Goal: Information Seeking & Learning: Find specific fact

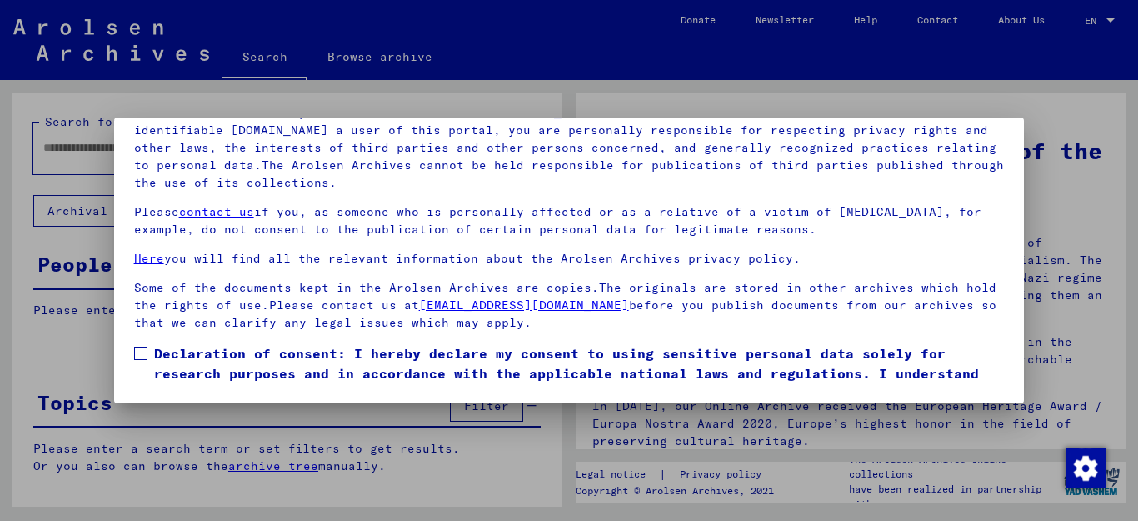
scroll to position [59, 0]
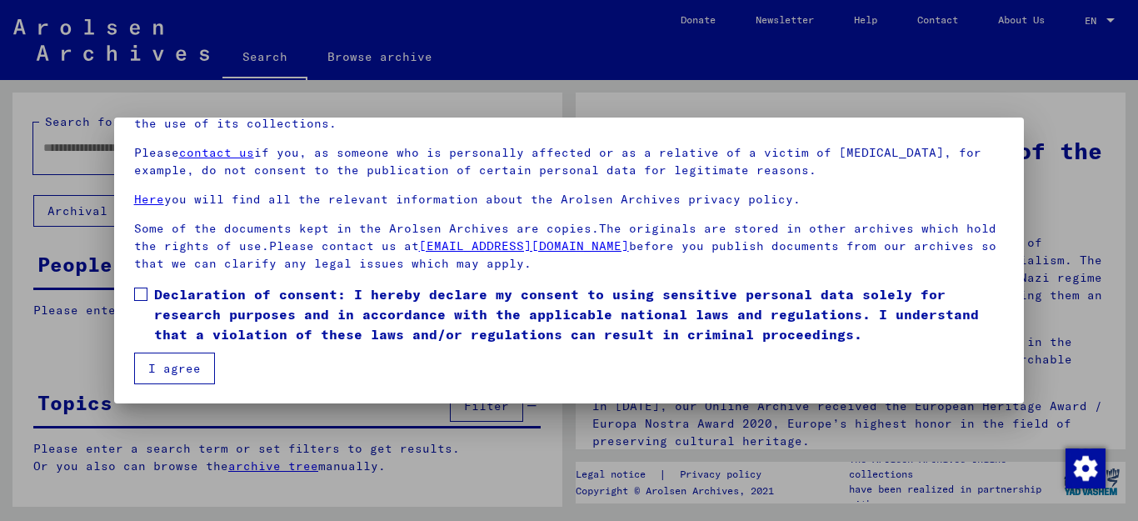
click at [140, 294] on span at bounding box center [140, 294] width 13 height 13
click at [197, 370] on button "I agree" at bounding box center [174, 369] width 81 height 32
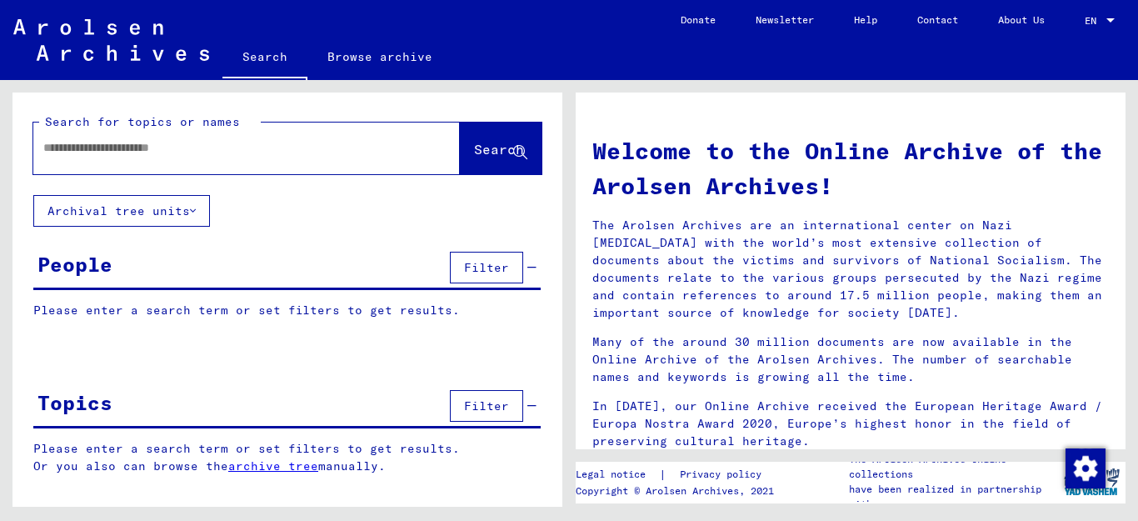
click at [162, 148] on input "text" at bounding box center [226, 148] width 367 height 18
type input "**********"
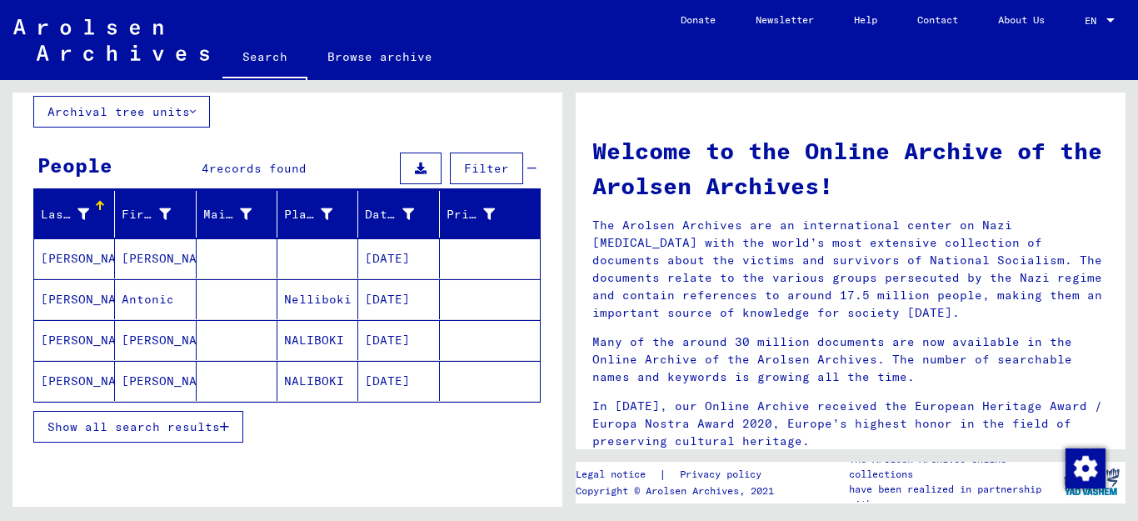
scroll to position [154, 0]
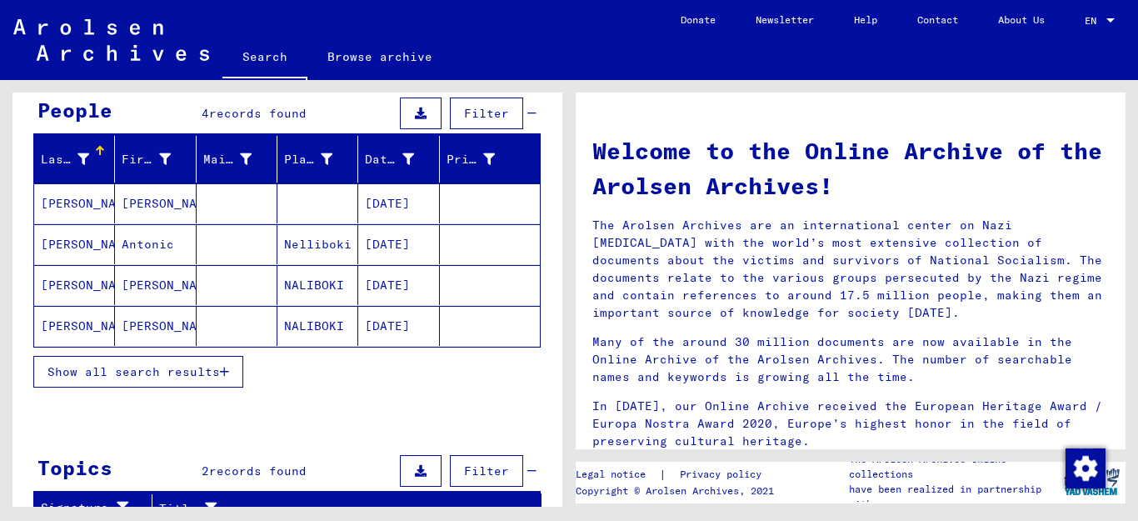
click at [227, 368] on icon "button" at bounding box center [224, 372] width 9 height 12
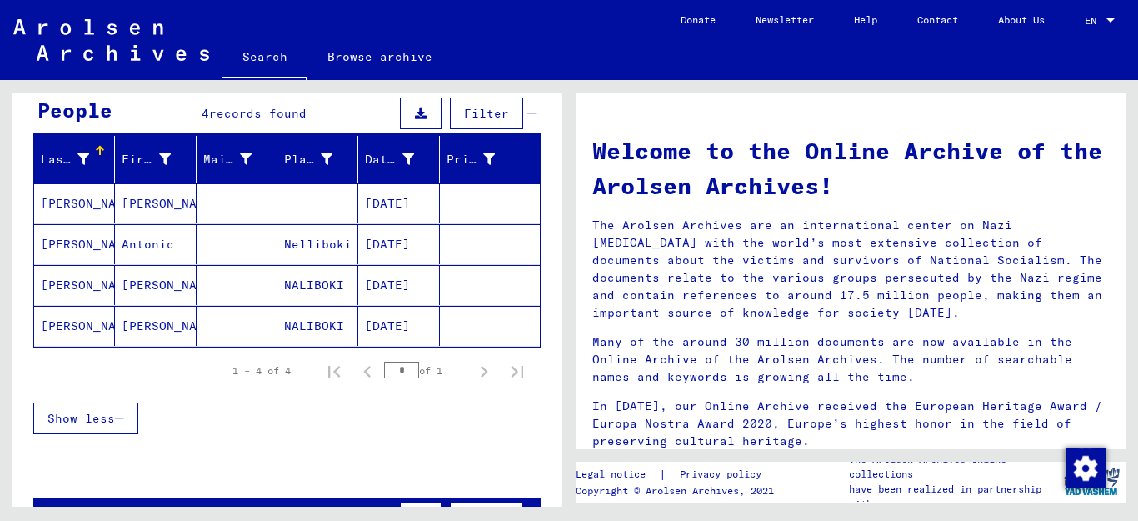
click at [73, 246] on mat-cell "[PERSON_NAME]" at bounding box center [74, 244] width 81 height 40
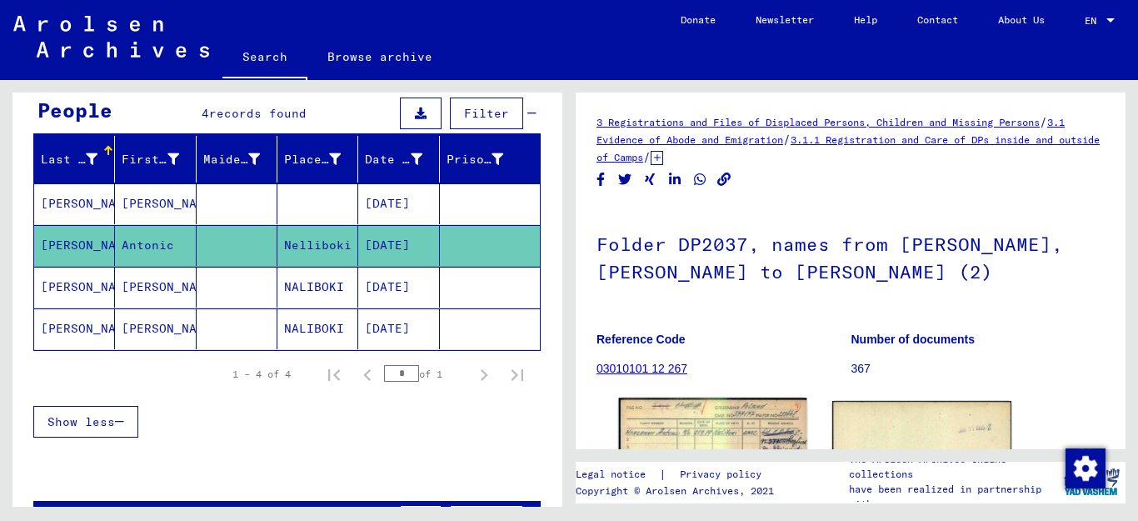
click at [742, 434] on img at bounding box center [713, 456] width 188 height 116
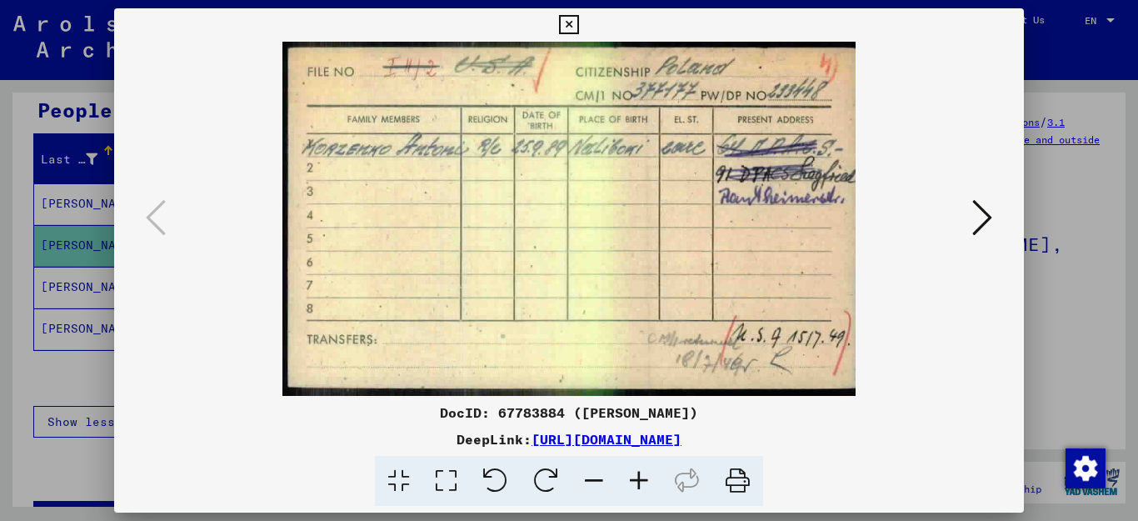
click at [985, 218] on icon at bounding box center [983, 218] width 20 height 40
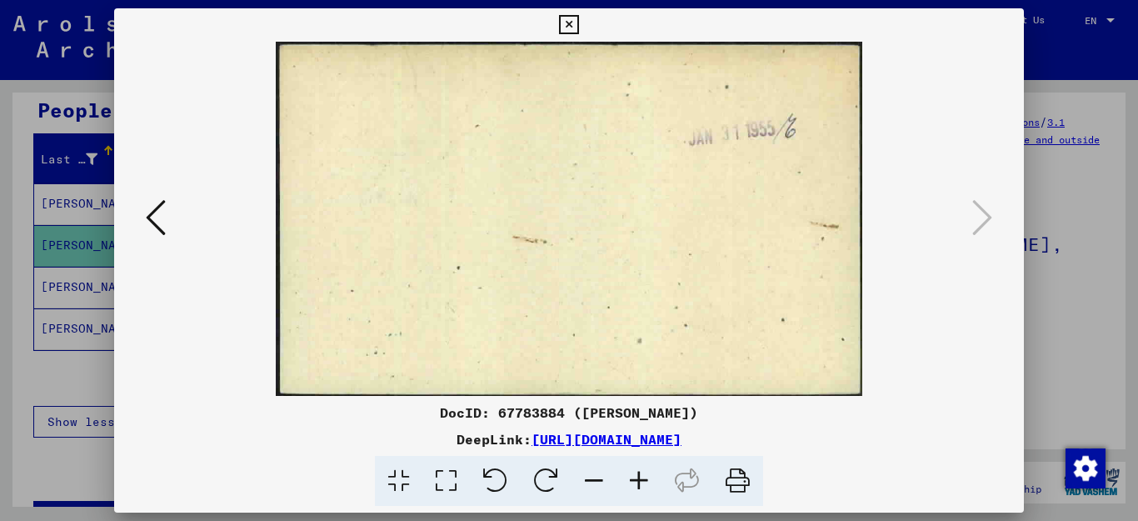
click at [985, 218] on icon at bounding box center [983, 218] width 20 height 40
click at [578, 22] on icon at bounding box center [568, 25] width 19 height 20
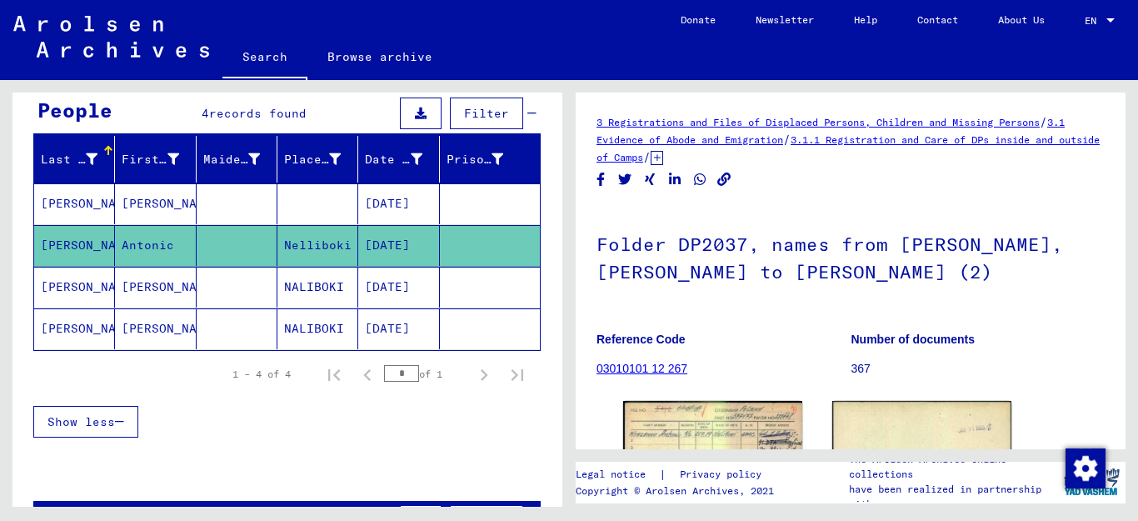
click at [67, 285] on mat-cell "[PERSON_NAME]" at bounding box center [74, 287] width 81 height 41
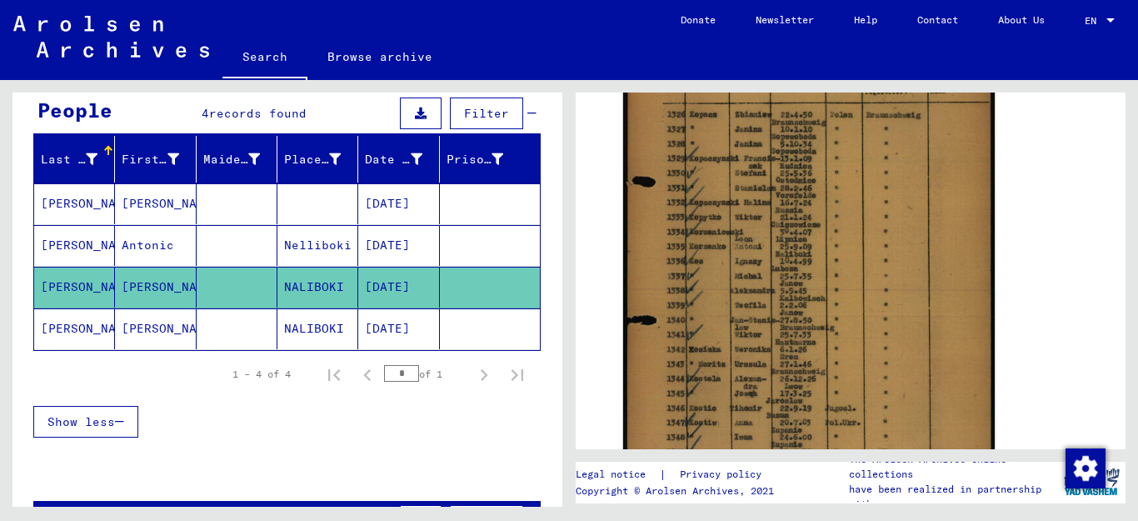
scroll to position [446, 0]
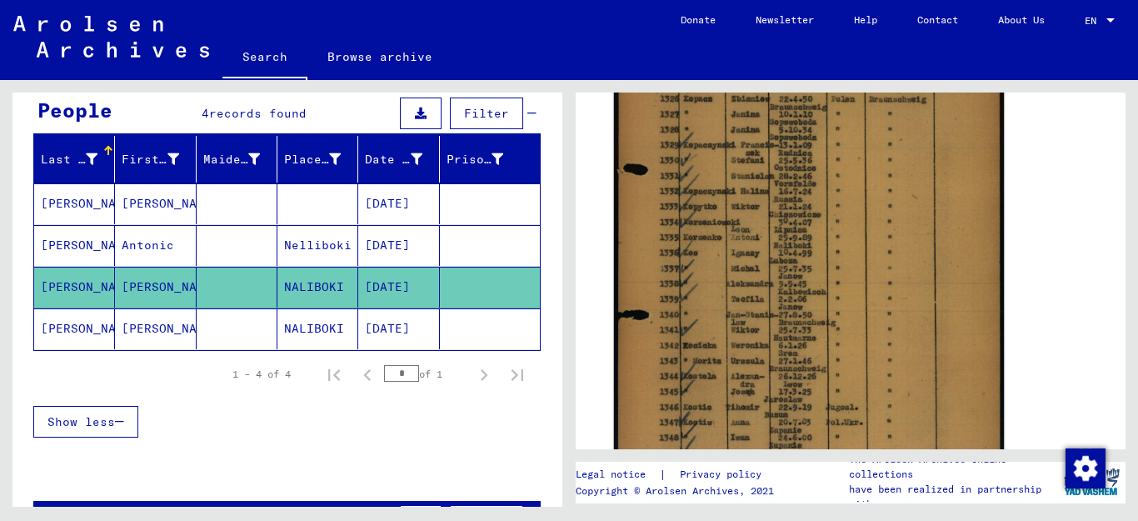
click at [793, 293] on img at bounding box center [809, 246] width 390 height 548
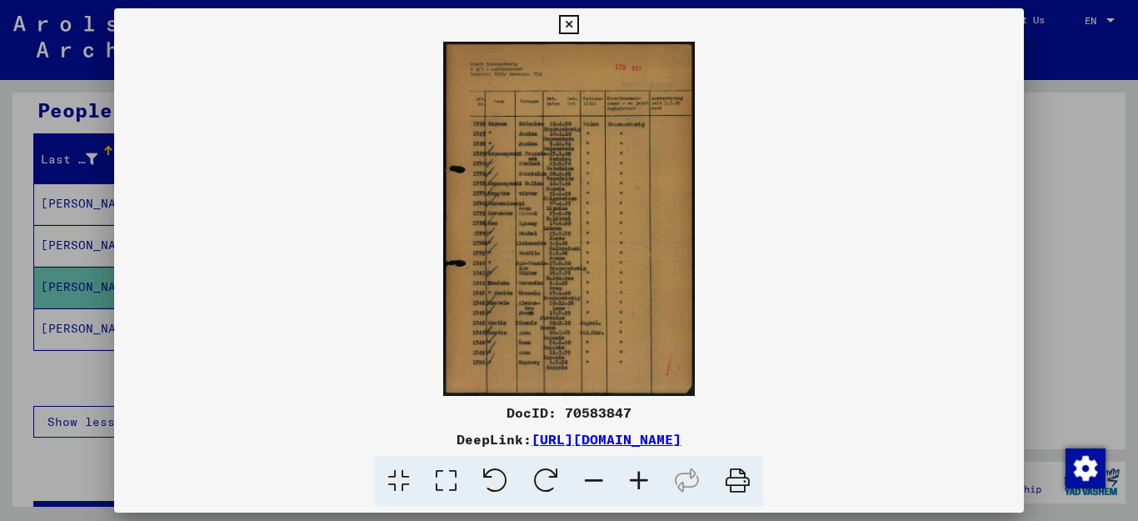
click at [638, 478] on icon at bounding box center [639, 481] width 45 height 51
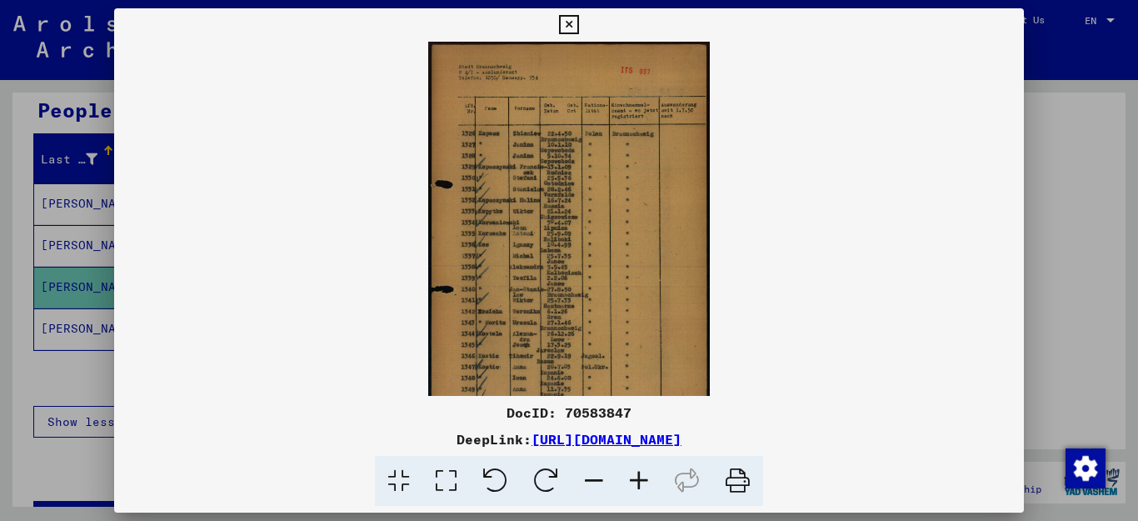
click at [637, 478] on icon at bounding box center [639, 481] width 45 height 51
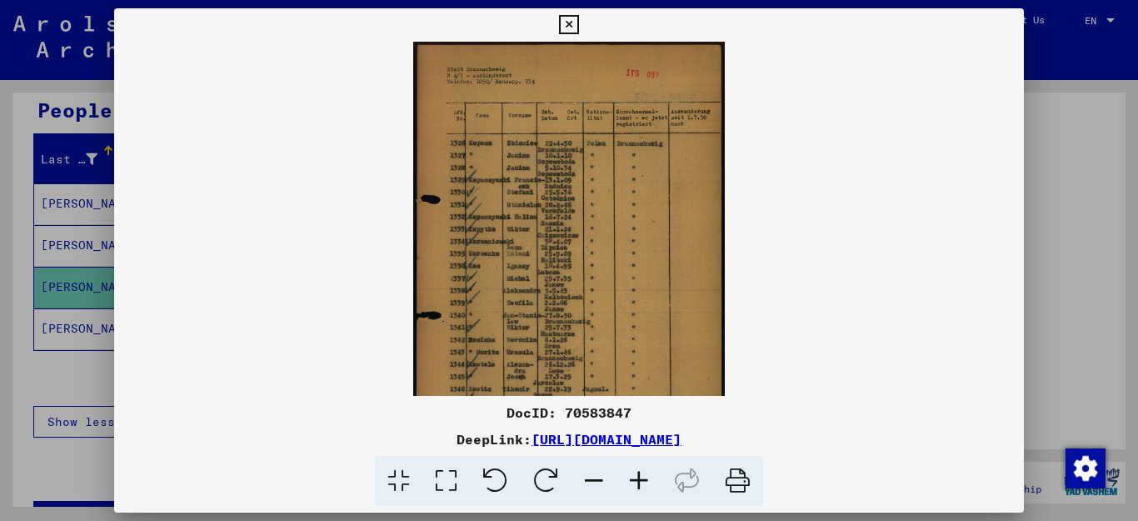
click at [637, 478] on icon at bounding box center [639, 481] width 45 height 51
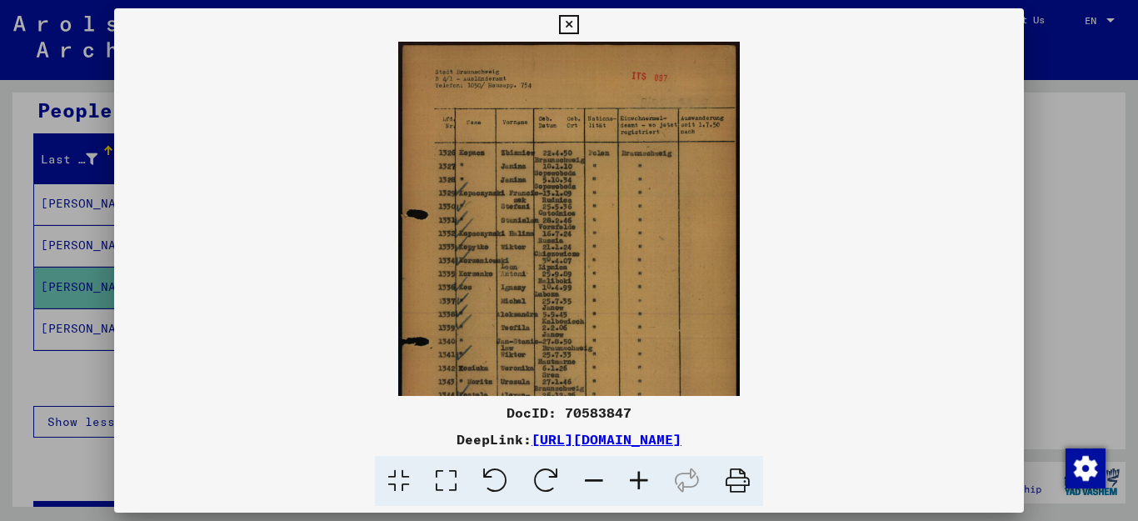
click at [637, 478] on icon at bounding box center [639, 481] width 45 height 51
click at [639, 478] on icon at bounding box center [639, 481] width 45 height 51
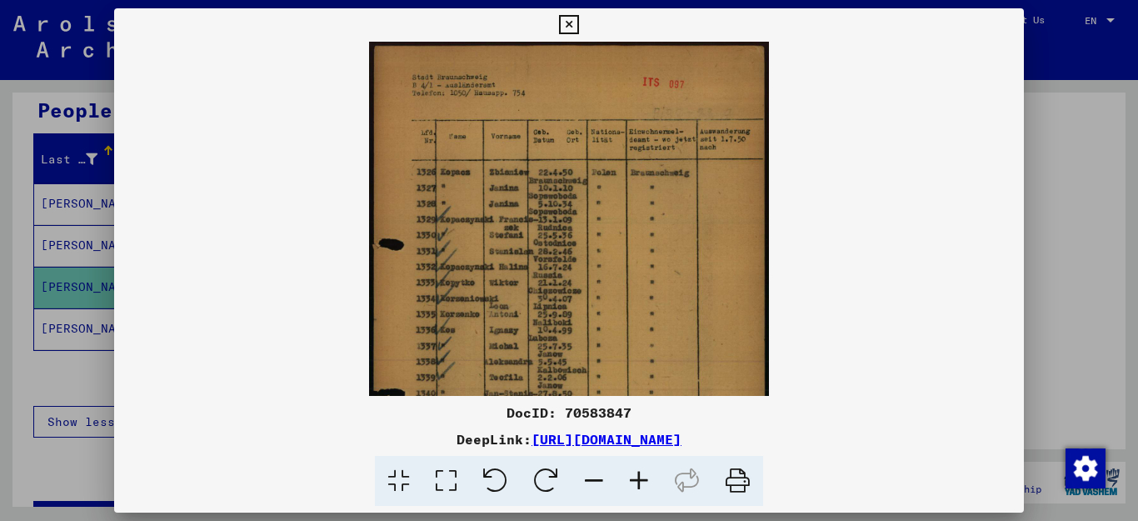
click at [640, 478] on icon at bounding box center [639, 481] width 45 height 51
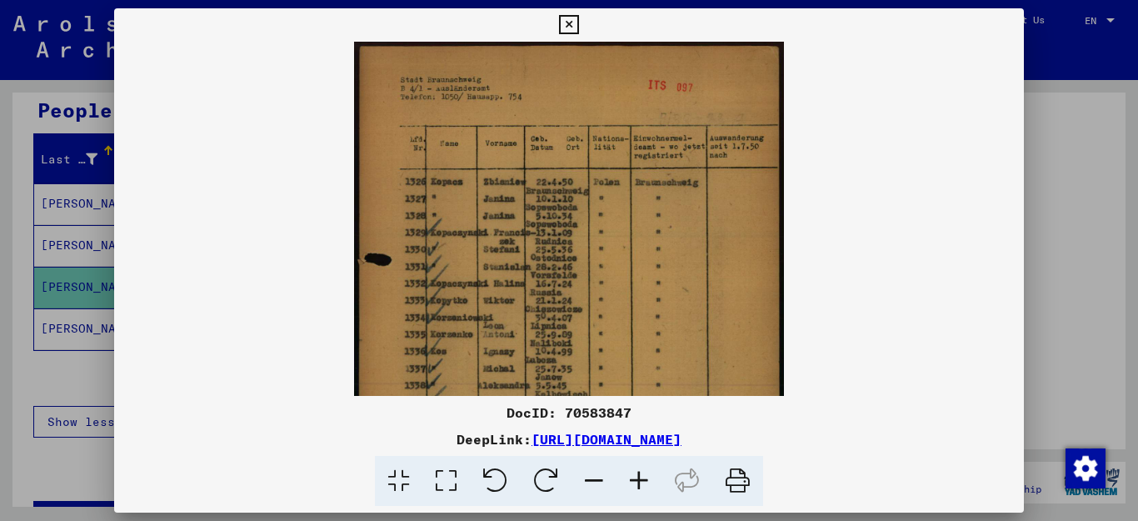
click at [640, 478] on icon at bounding box center [639, 481] width 45 height 51
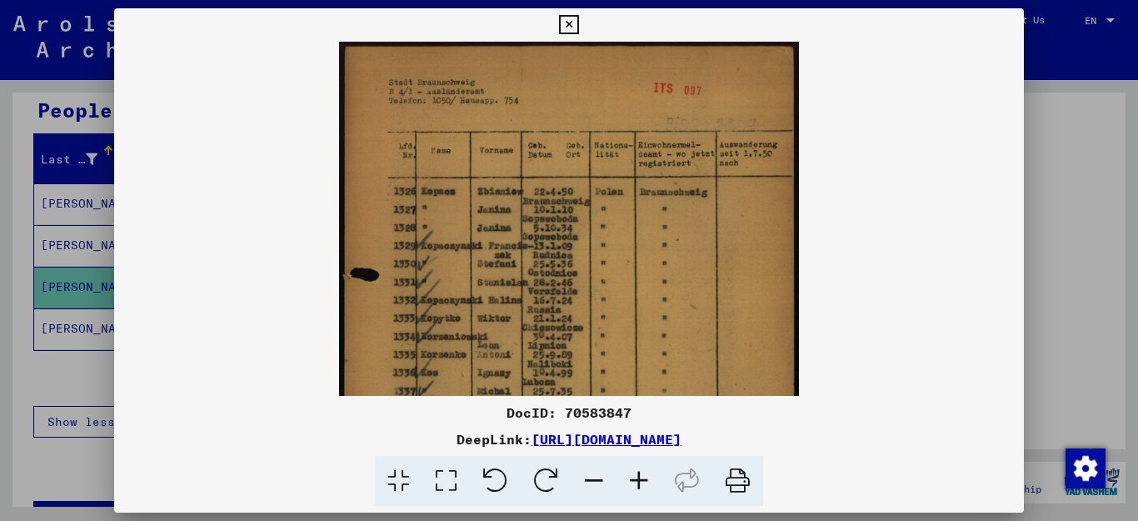
click at [640, 478] on icon at bounding box center [639, 481] width 45 height 51
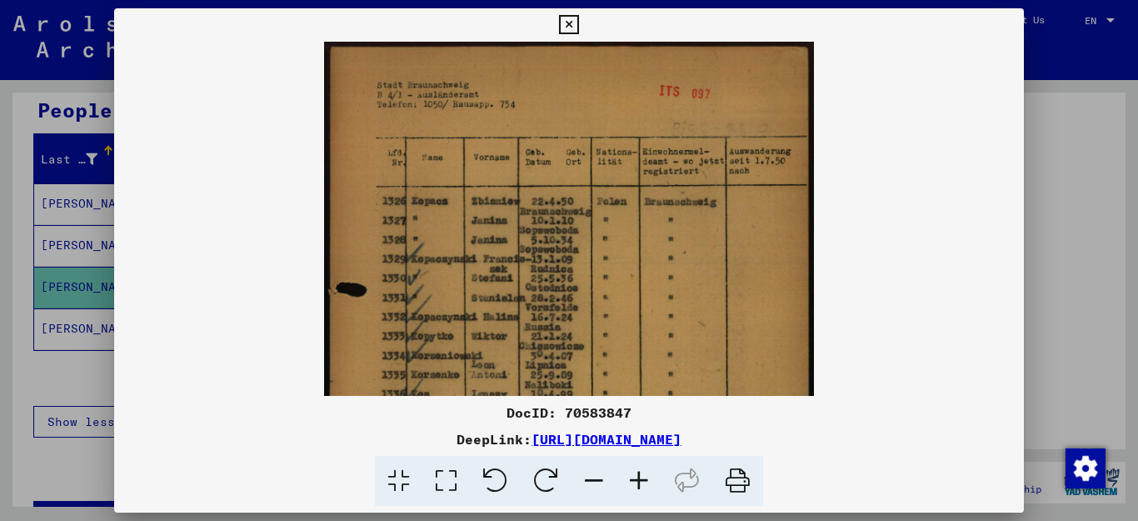
click at [641, 478] on icon at bounding box center [639, 481] width 45 height 51
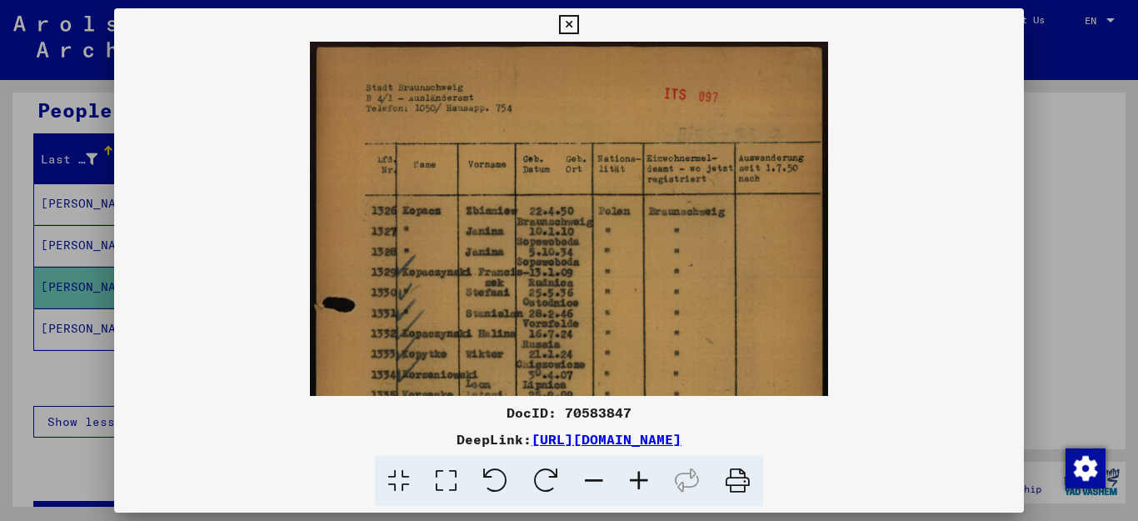
click at [643, 478] on icon at bounding box center [639, 481] width 45 height 51
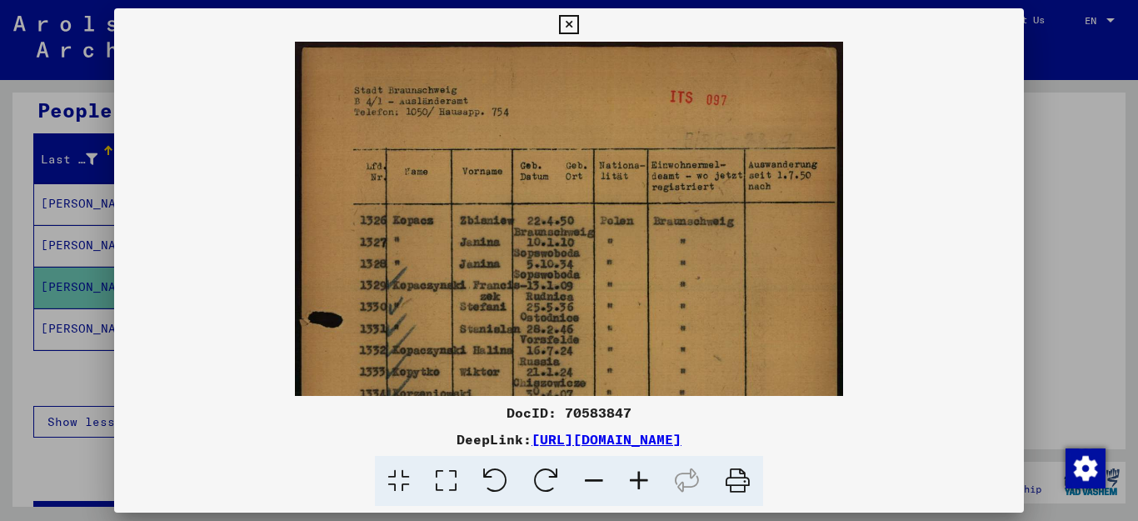
click at [643, 478] on icon at bounding box center [639, 481] width 45 height 51
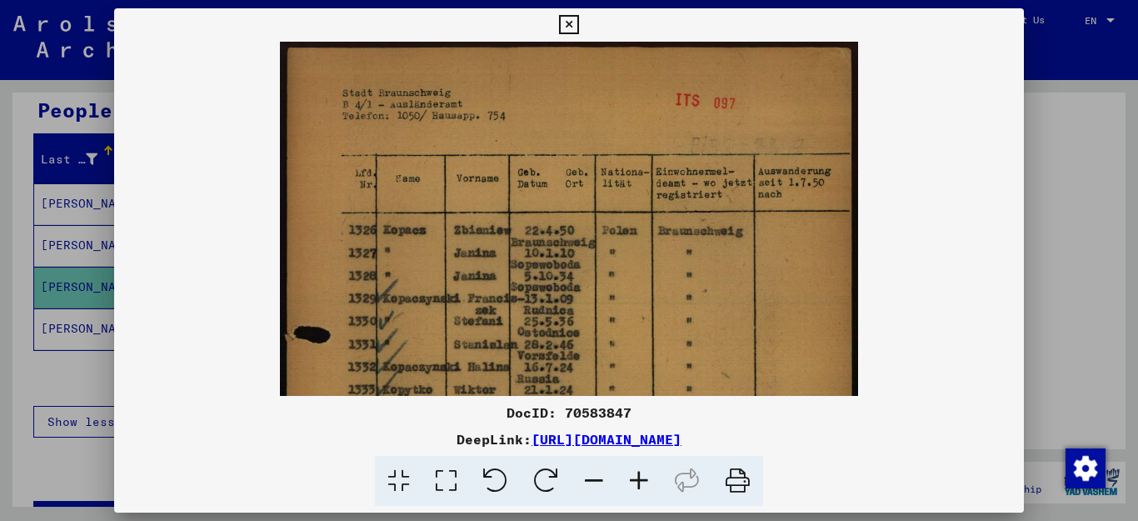
click at [646, 478] on icon at bounding box center [639, 481] width 45 height 51
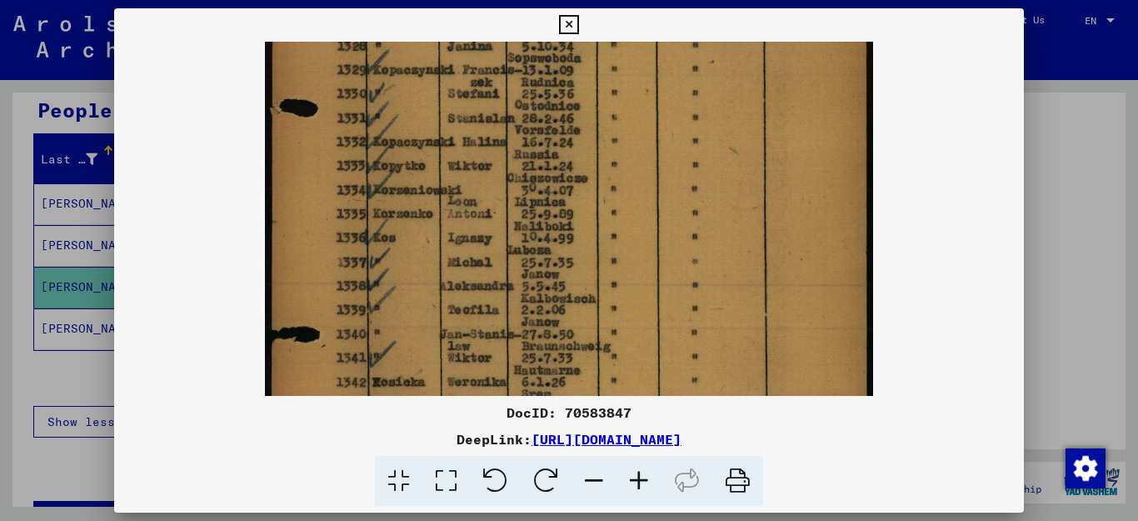
scroll to position [243, 0]
drag, startPoint x: 633, startPoint y: 343, endPoint x: 664, endPoint y: 101, distance: 244.5
click at [664, 101] on img at bounding box center [569, 226] width 608 height 854
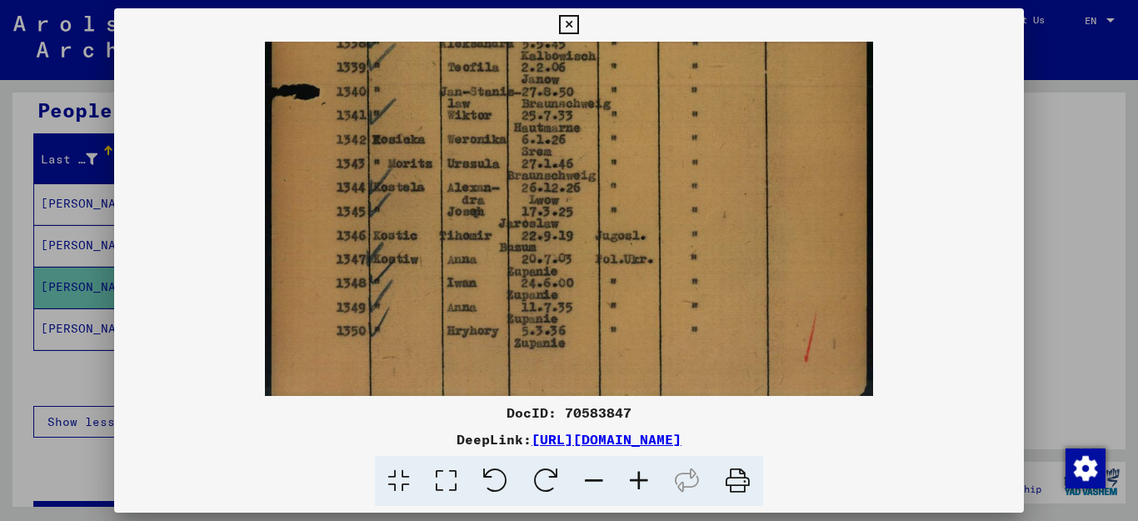
scroll to position [485, 0]
drag, startPoint x: 684, startPoint y: 338, endPoint x: 693, endPoint y: 95, distance: 242.6
click at [578, 28] on icon at bounding box center [568, 25] width 19 height 20
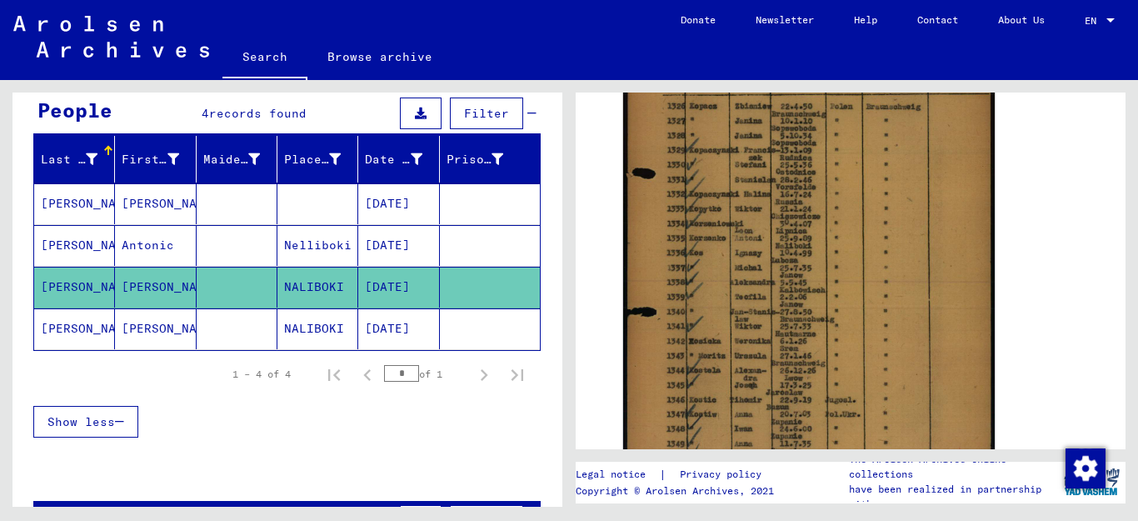
click at [404, 329] on mat-cell "[DATE]" at bounding box center [398, 328] width 81 height 41
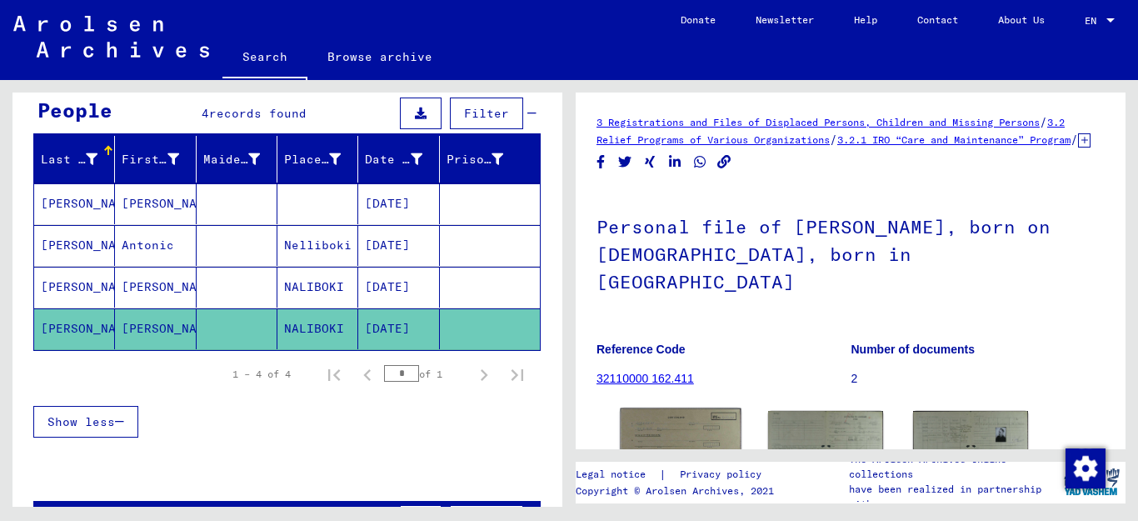
click at [642, 411] on img at bounding box center [681, 450] width 121 height 84
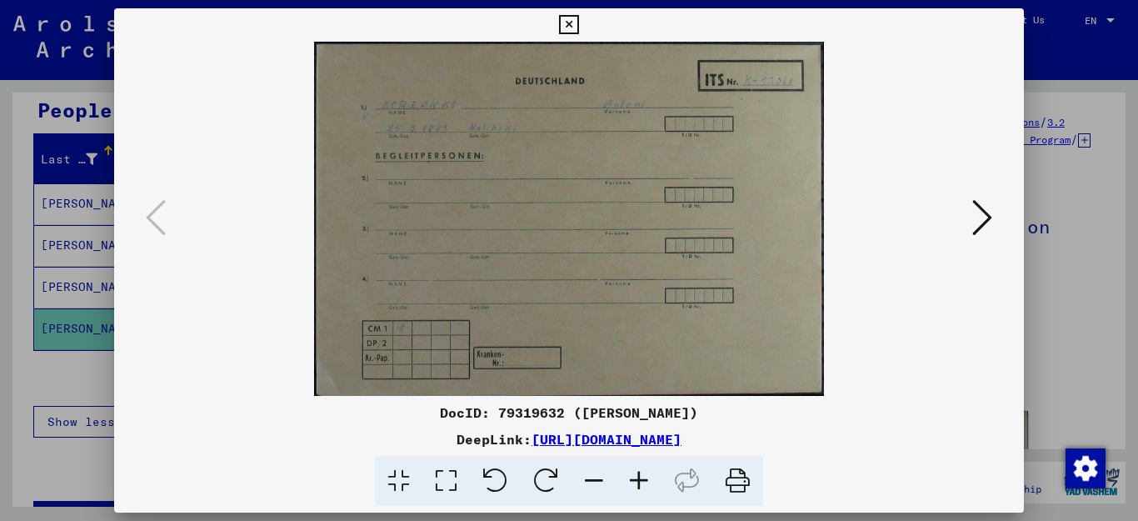
click at [986, 215] on icon at bounding box center [983, 218] width 20 height 40
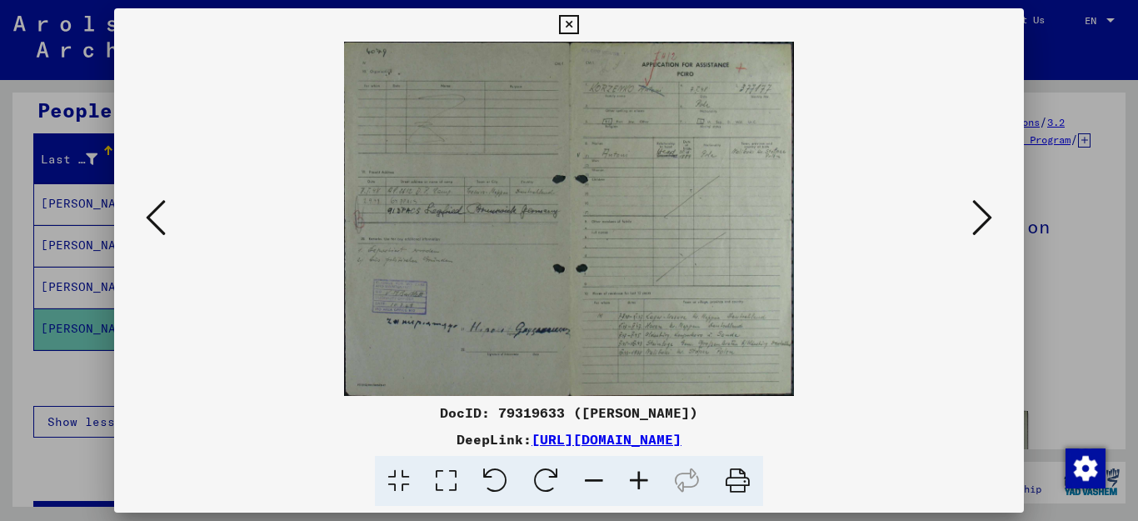
click at [633, 478] on icon at bounding box center [639, 481] width 45 height 51
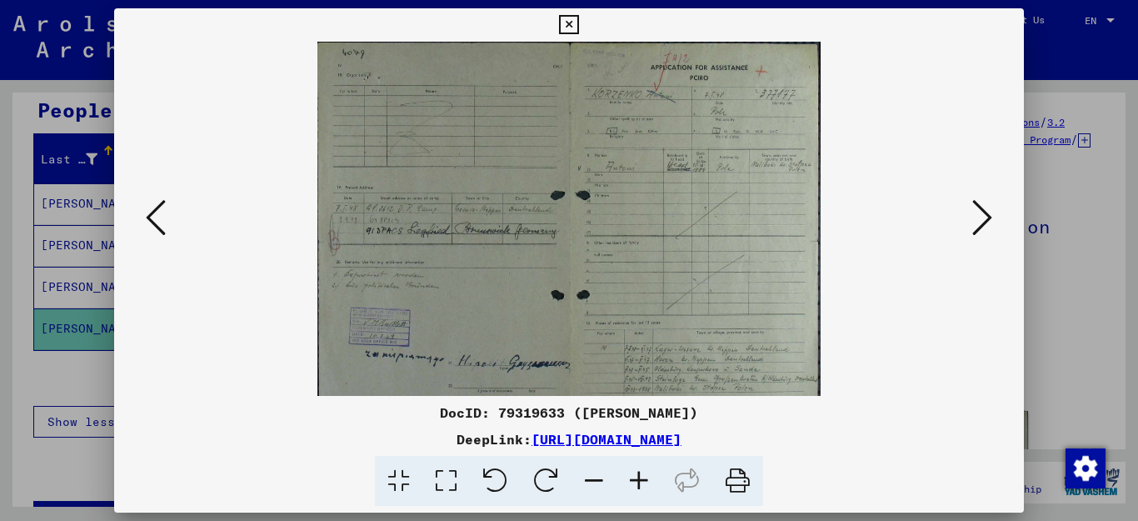
click at [633, 478] on icon at bounding box center [639, 481] width 45 height 51
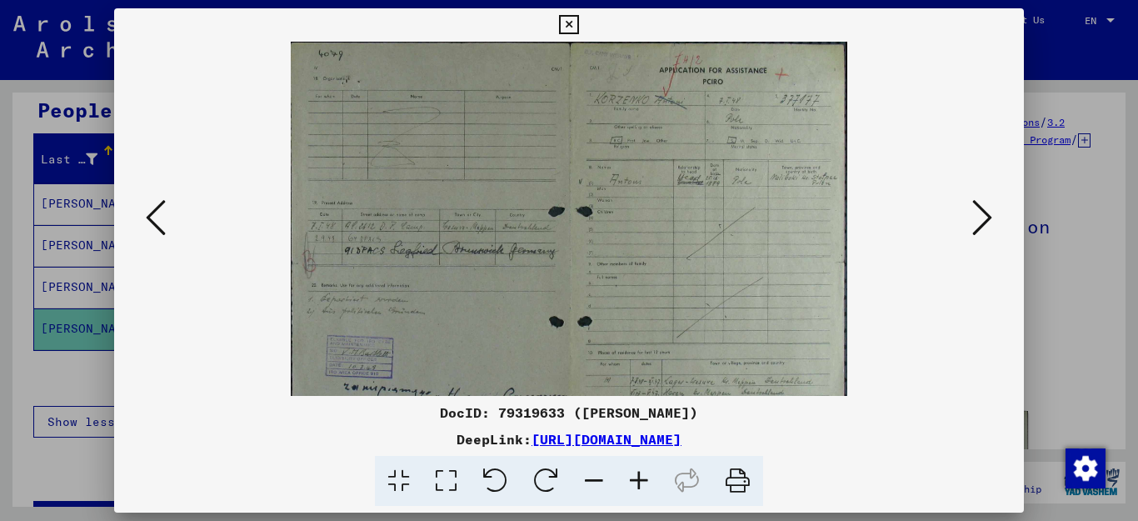
click at [633, 478] on icon at bounding box center [639, 481] width 45 height 51
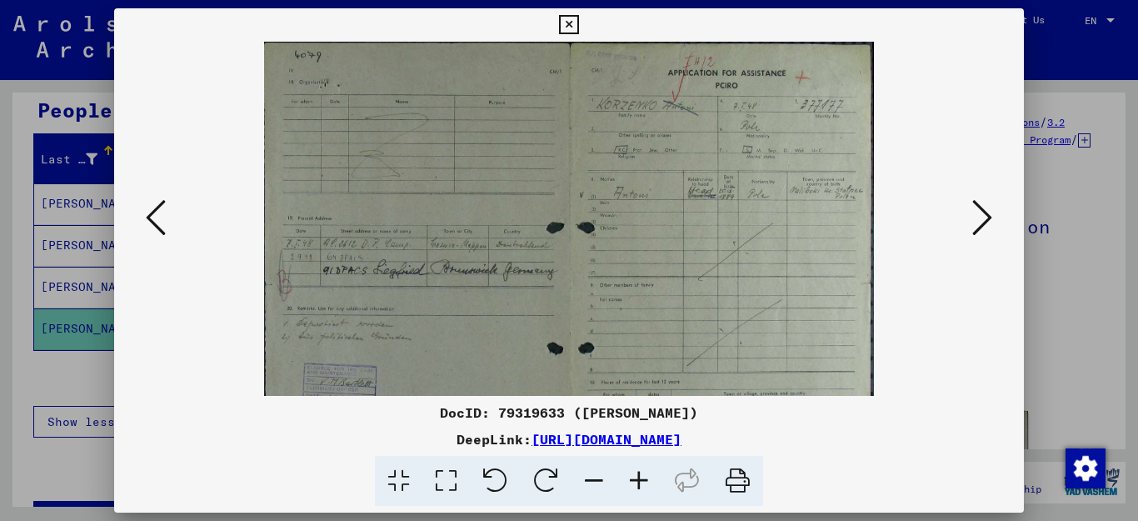
click at [633, 478] on icon at bounding box center [639, 481] width 45 height 51
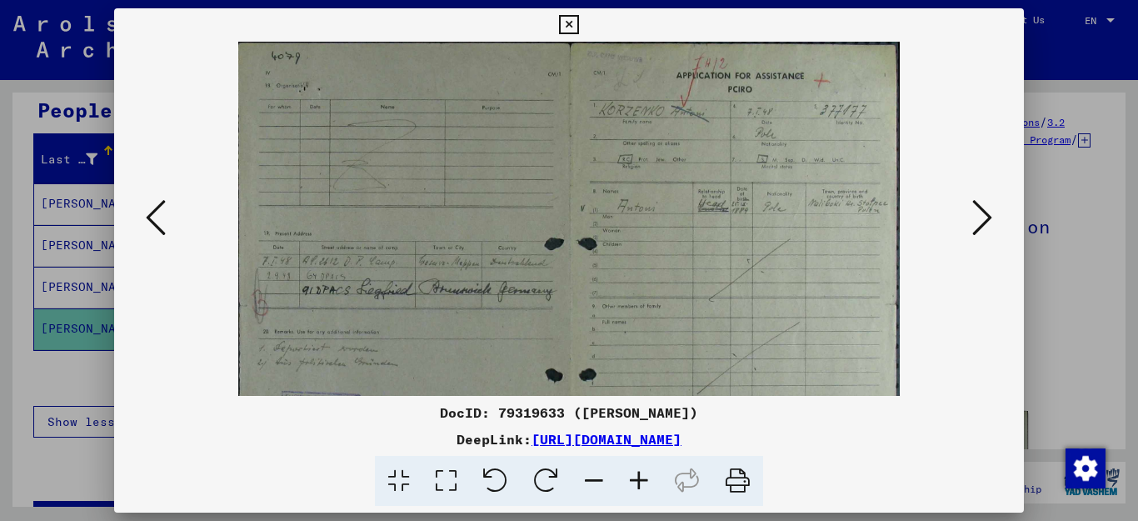
click at [633, 478] on icon at bounding box center [639, 481] width 45 height 51
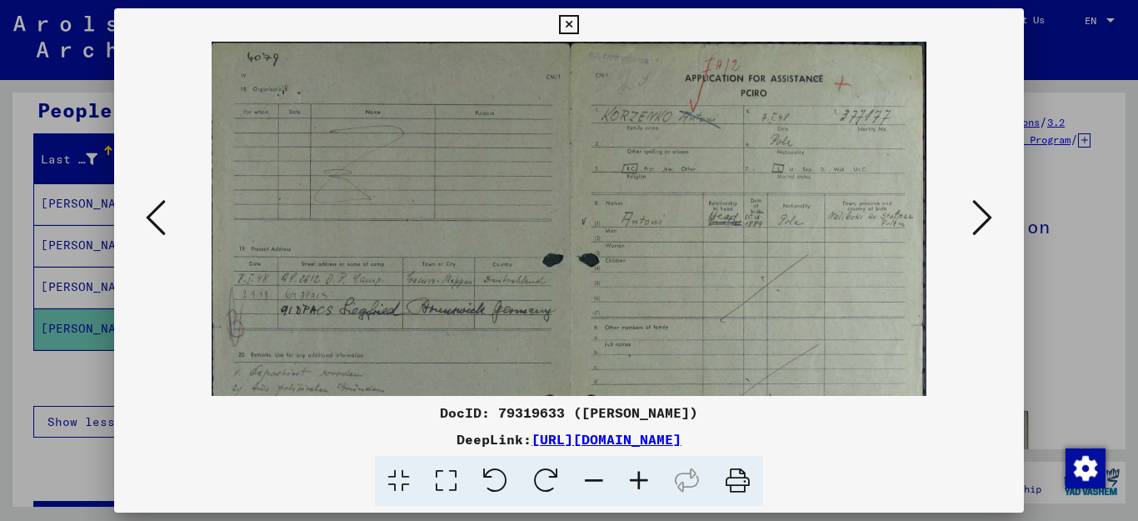
click at [633, 478] on icon at bounding box center [639, 481] width 45 height 51
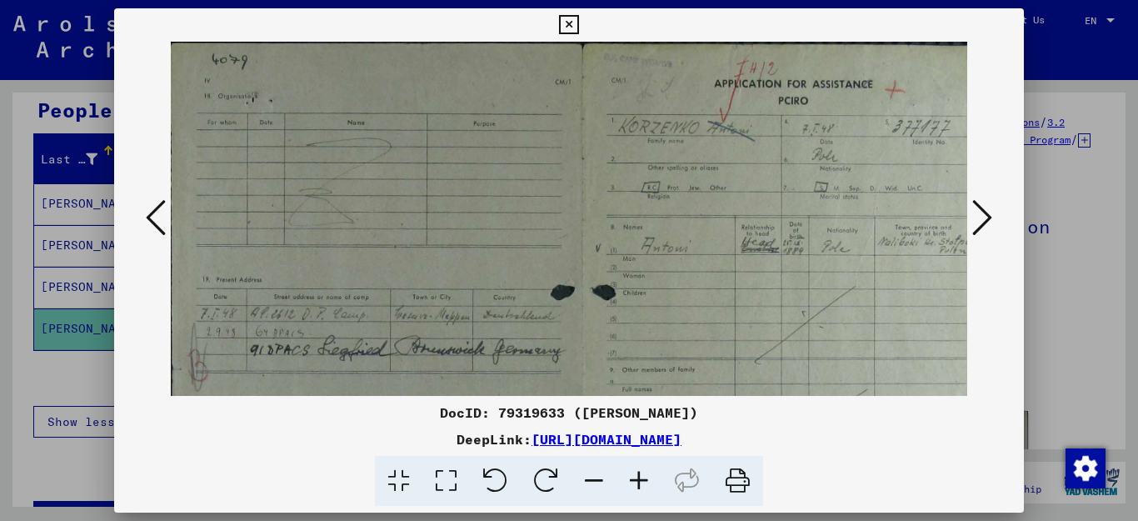
click at [633, 478] on icon at bounding box center [639, 481] width 45 height 51
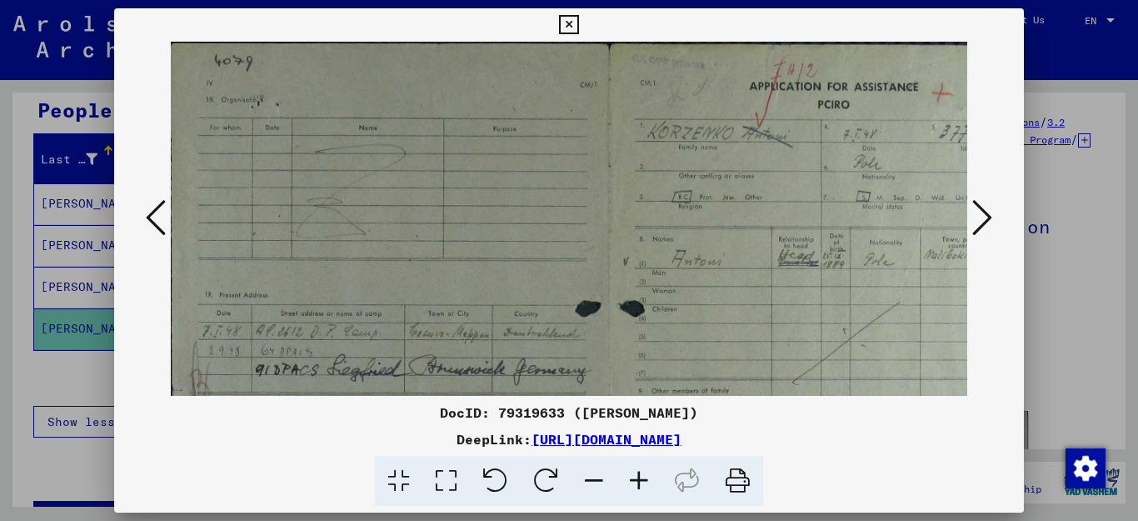
click at [633, 478] on icon at bounding box center [639, 481] width 45 height 51
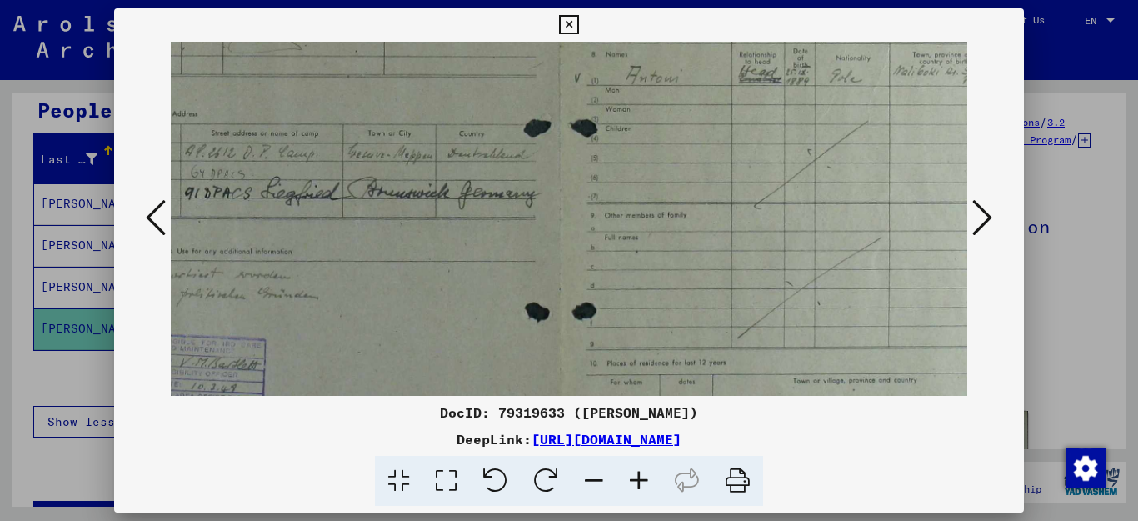
scroll to position [203, 74]
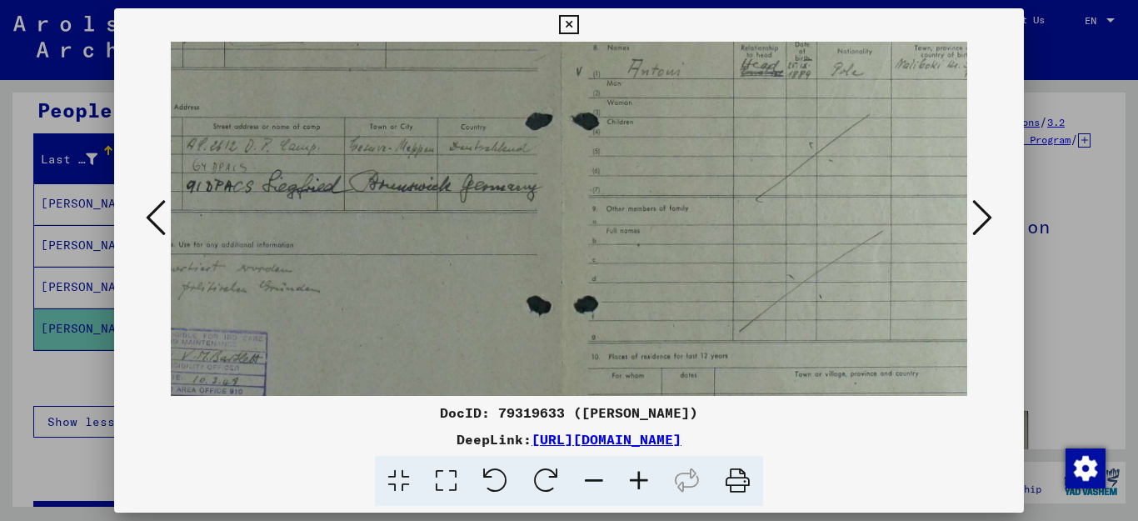
drag, startPoint x: 886, startPoint y: 310, endPoint x: 695, endPoint y: 107, distance: 278.9
click at [695, 107] on img at bounding box center [561, 202] width 928 height 729
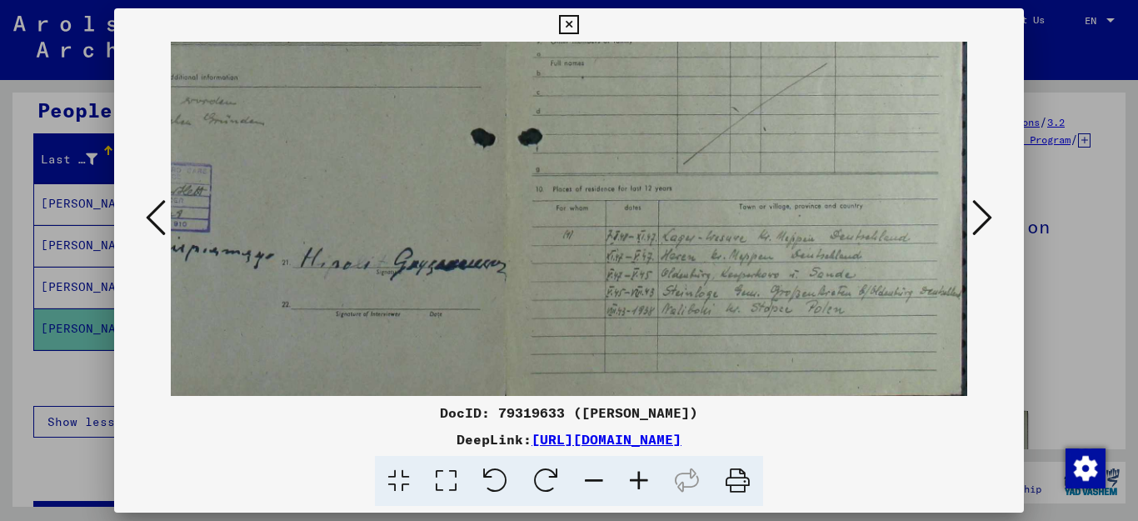
scroll to position [375, 130]
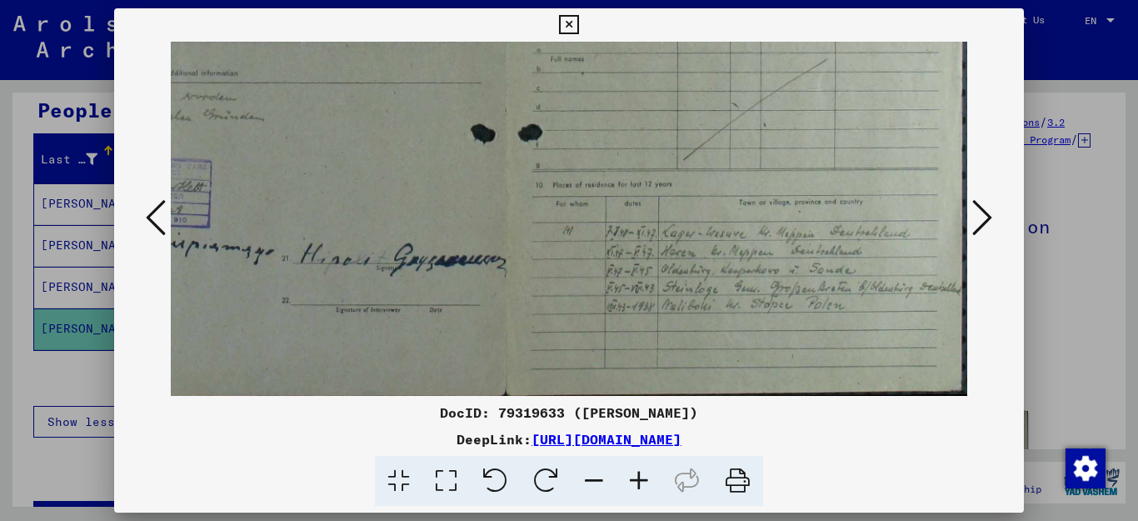
drag, startPoint x: 769, startPoint y: 326, endPoint x: 673, endPoint y: 146, distance: 204.3
click at [673, 147] on img at bounding box center [505, 31] width 928 height 729
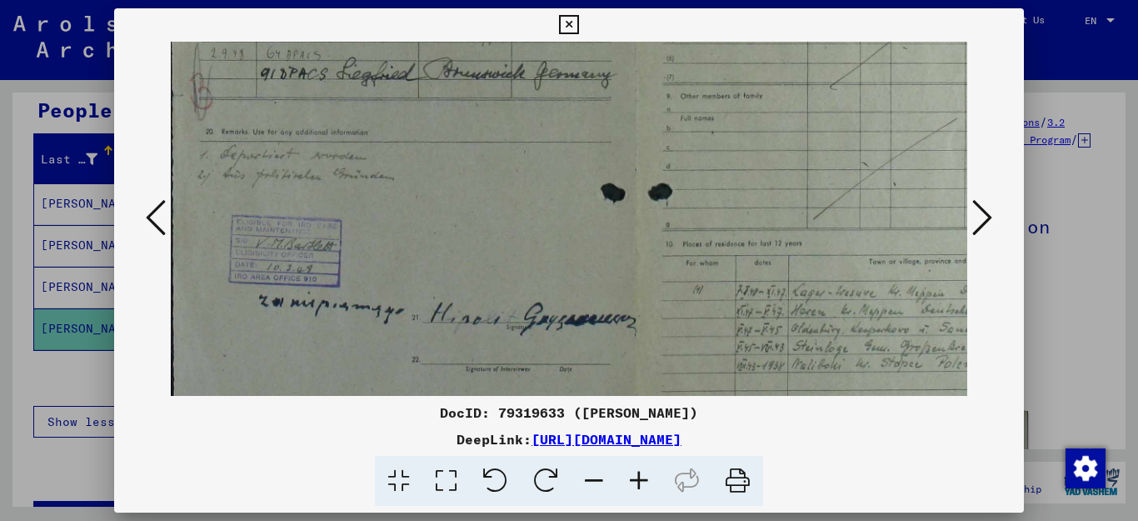
scroll to position [313, 0]
drag, startPoint x: 358, startPoint y: 297, endPoint x: 613, endPoint y: 358, distance: 262.4
click at [613, 358] on img at bounding box center [635, 92] width 928 height 729
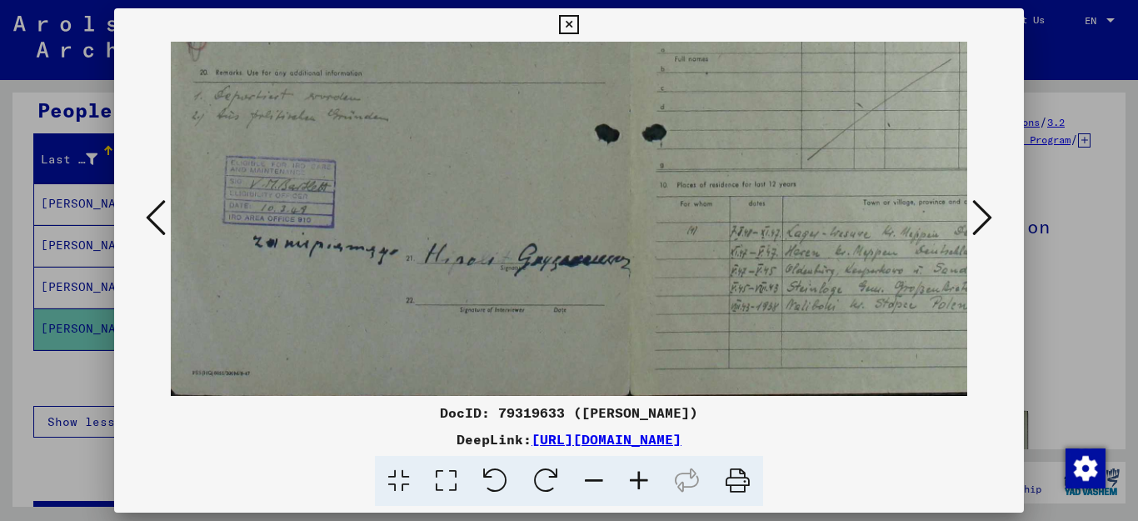
drag, startPoint x: 554, startPoint y: 187, endPoint x: 548, endPoint y: 93, distance: 94.3
click at [548, 93] on img at bounding box center [629, 31] width 928 height 729
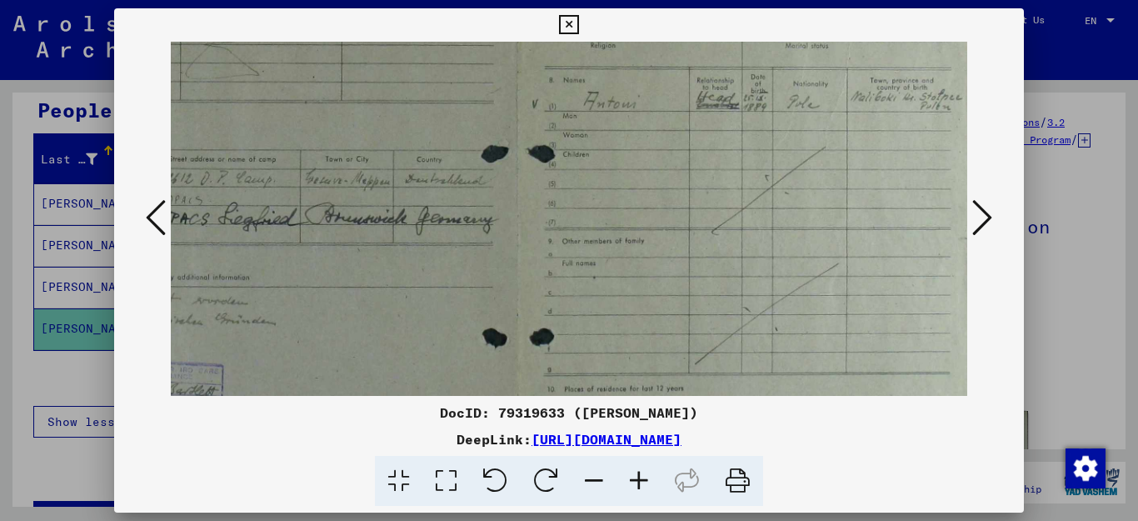
scroll to position [120, 118]
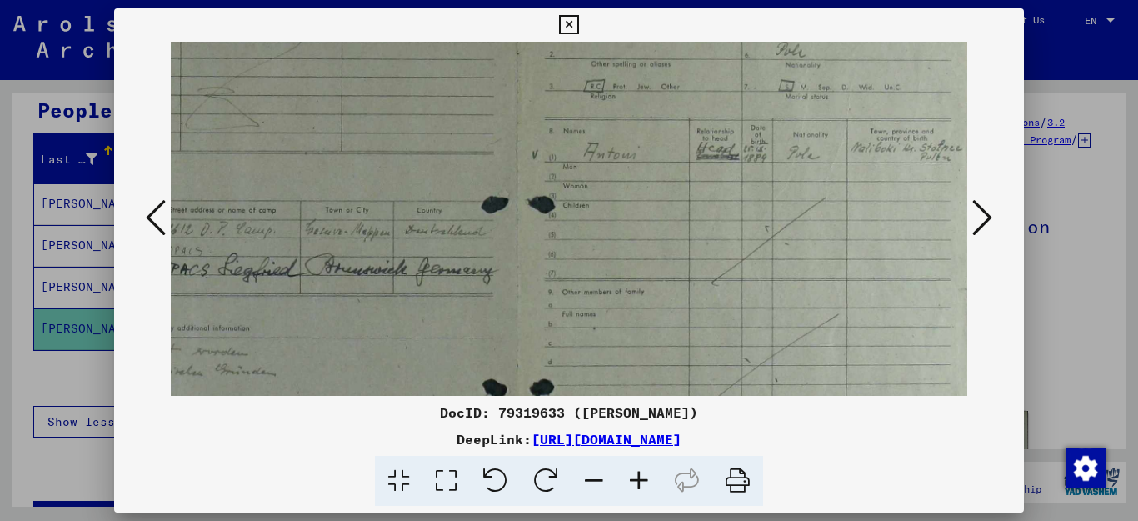
drag, startPoint x: 895, startPoint y: 264, endPoint x: 438, endPoint y: 519, distance: 523.8
click at [438, 519] on div "DocID: 79319633 ([PERSON_NAME]) DeepLink: [URL][DOMAIN_NAME]" at bounding box center [569, 260] width 1138 height 521
click at [988, 215] on icon at bounding box center [983, 218] width 20 height 40
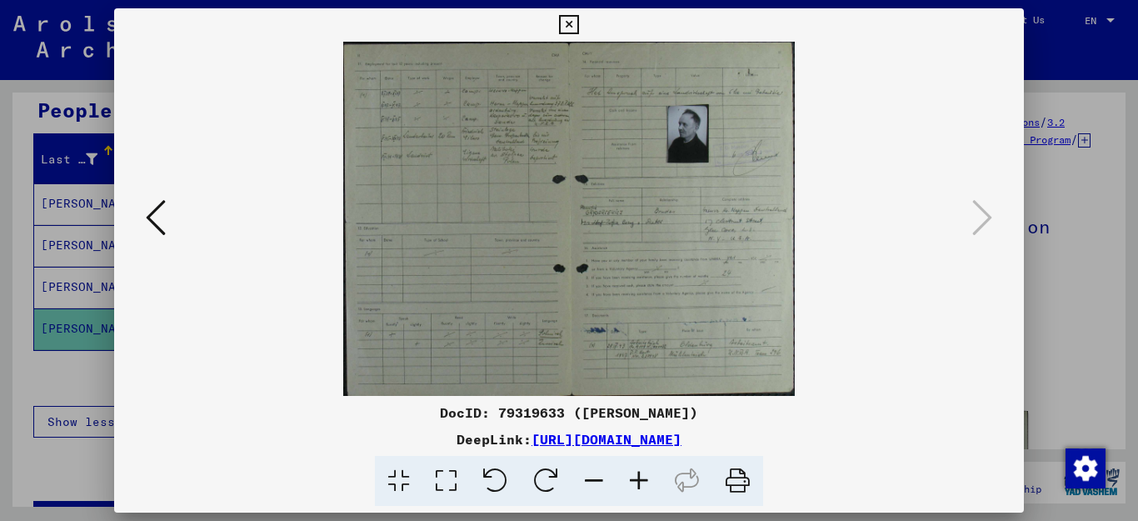
scroll to position [0, 0]
click at [638, 477] on icon at bounding box center [639, 481] width 45 height 51
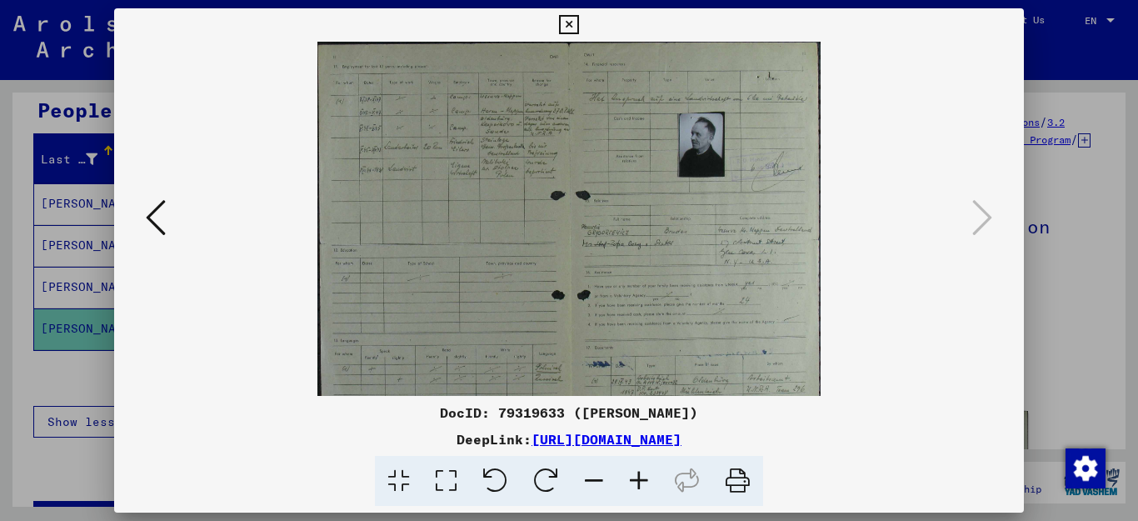
click at [638, 477] on icon at bounding box center [639, 481] width 45 height 51
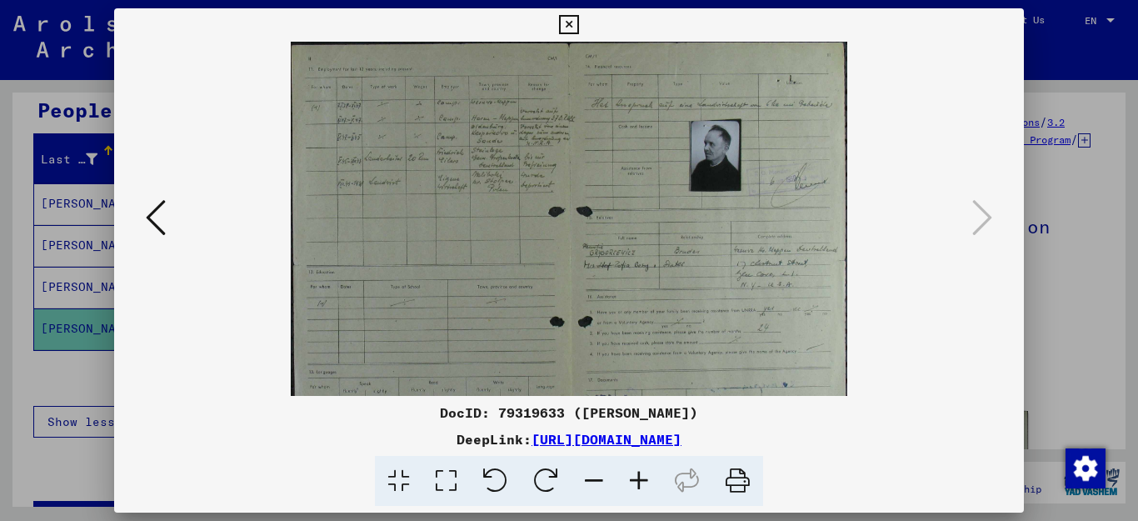
click at [638, 477] on icon at bounding box center [639, 481] width 45 height 51
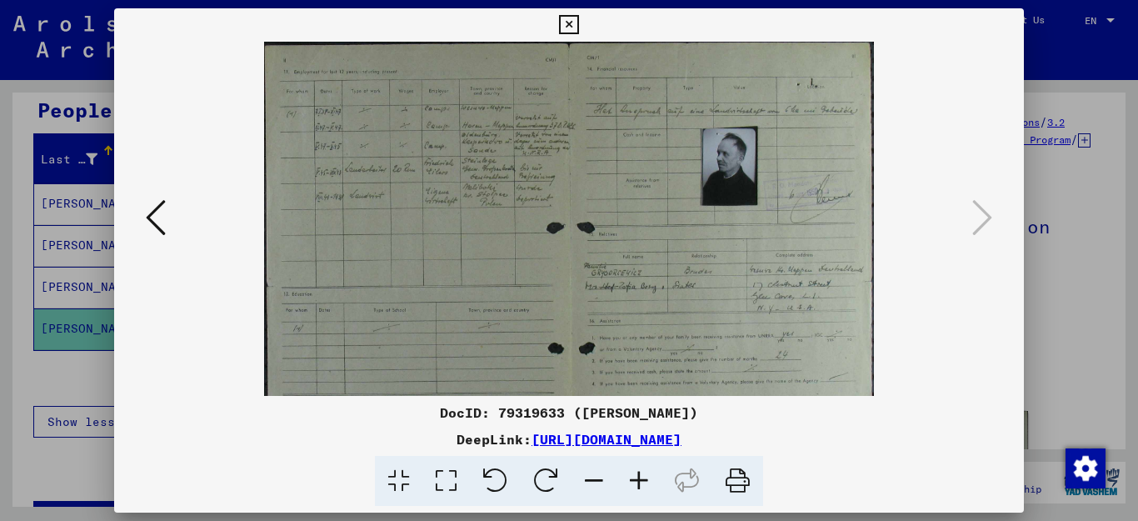
click at [638, 477] on icon at bounding box center [639, 481] width 45 height 51
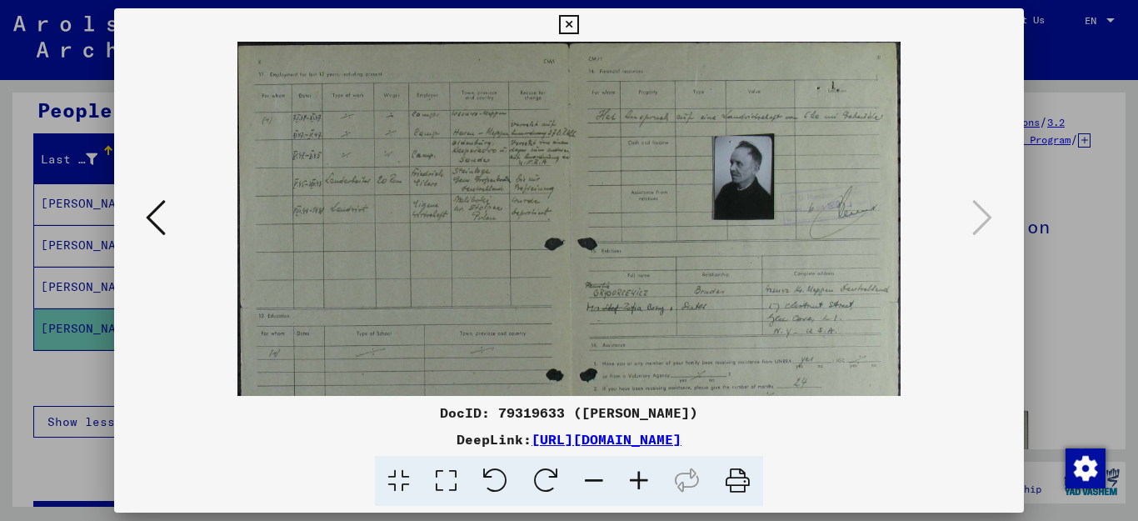
click at [638, 477] on icon at bounding box center [639, 481] width 45 height 51
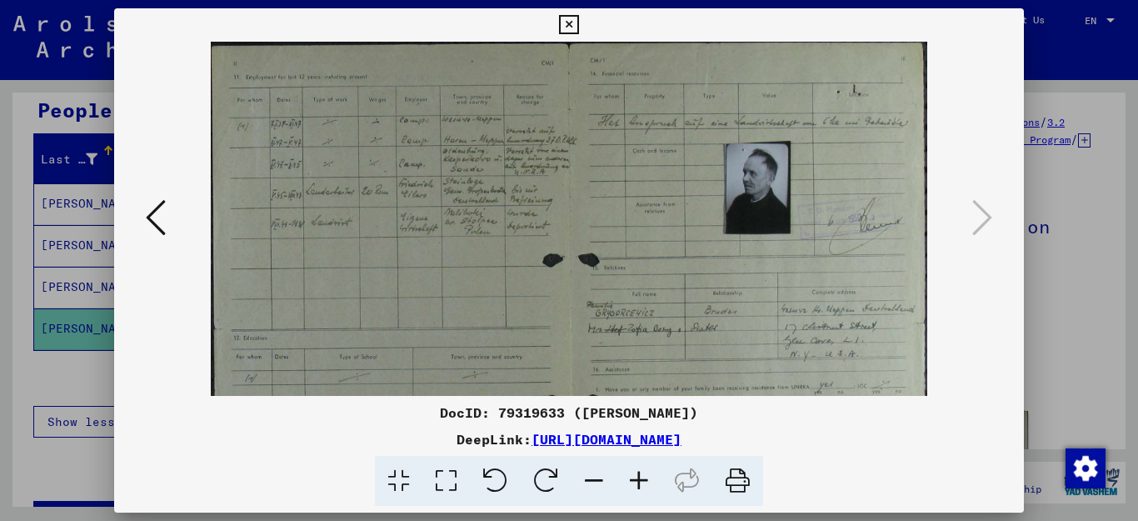
click at [638, 477] on icon at bounding box center [639, 481] width 45 height 51
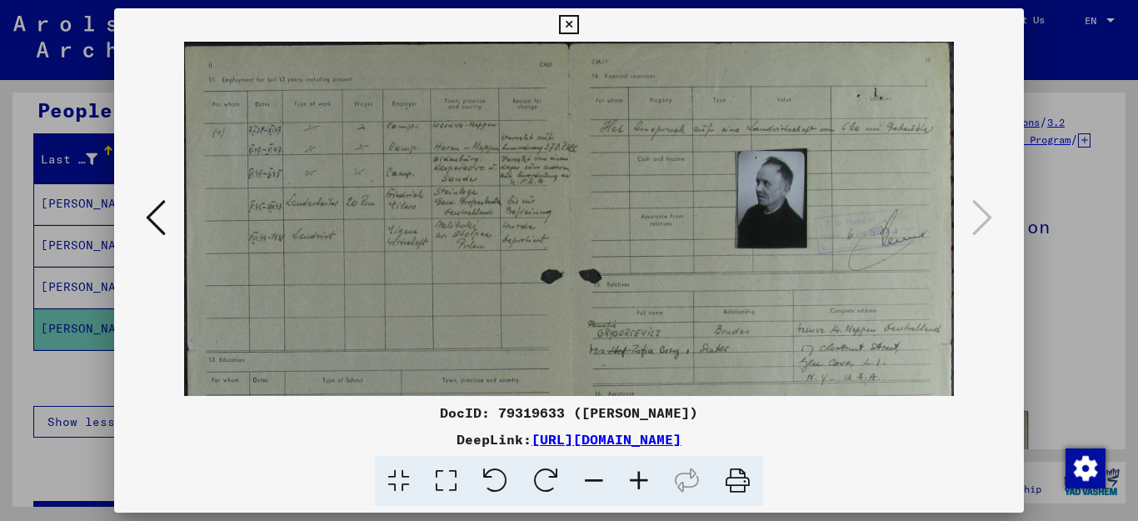
click at [638, 477] on icon at bounding box center [639, 481] width 45 height 51
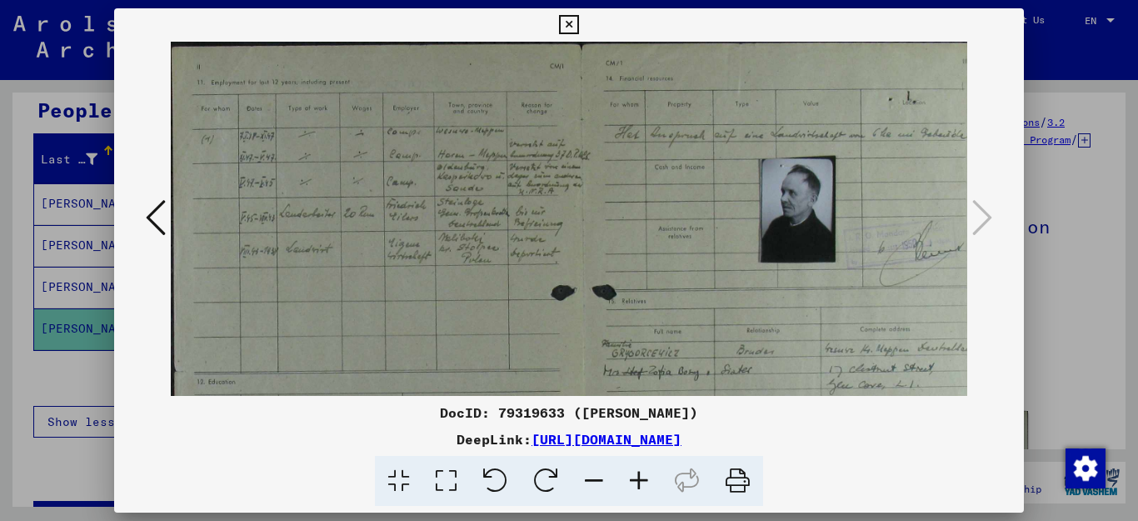
click at [638, 477] on icon at bounding box center [639, 481] width 45 height 51
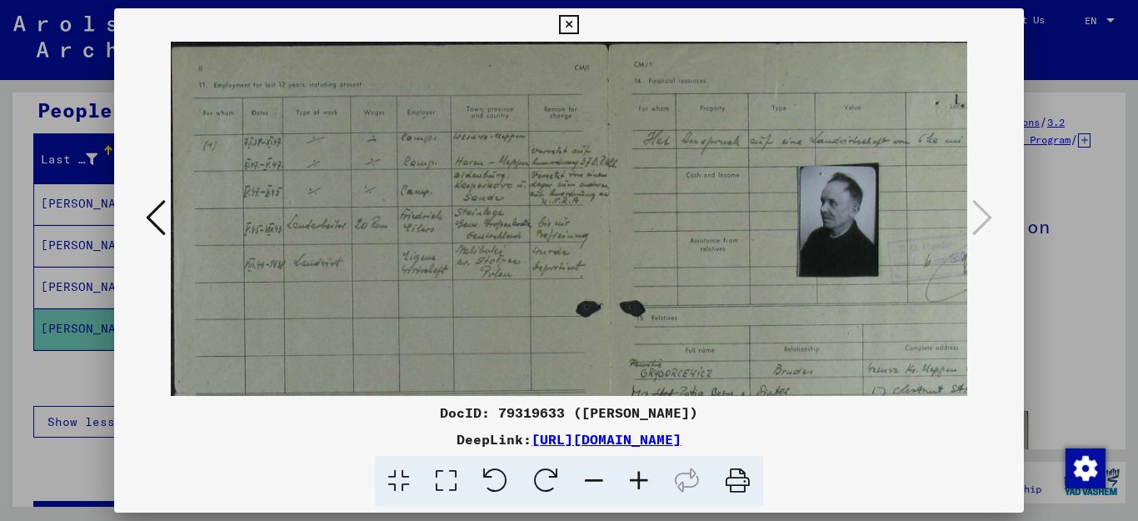
click at [638, 477] on icon at bounding box center [639, 481] width 45 height 51
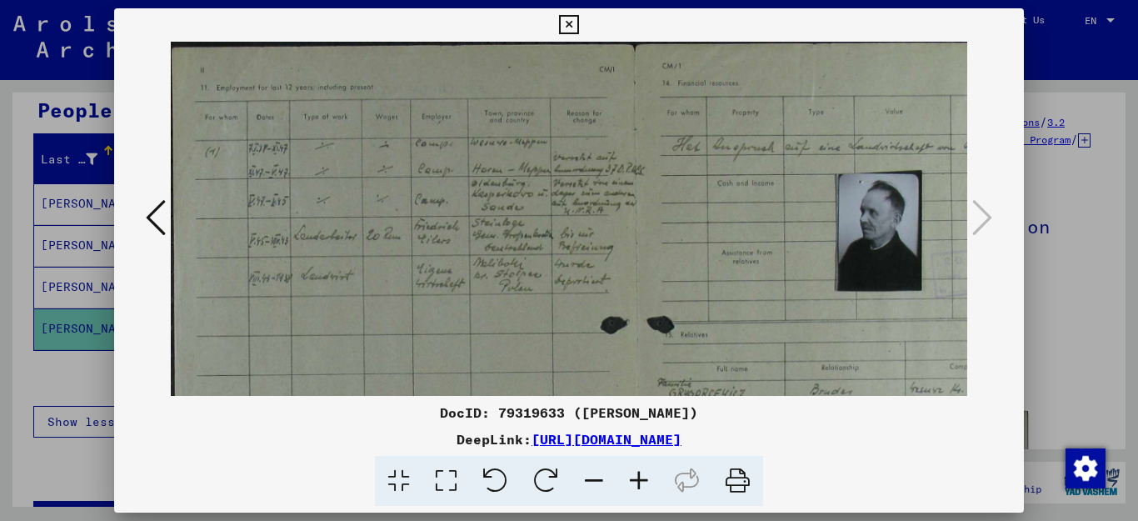
click at [638, 477] on icon at bounding box center [639, 481] width 45 height 51
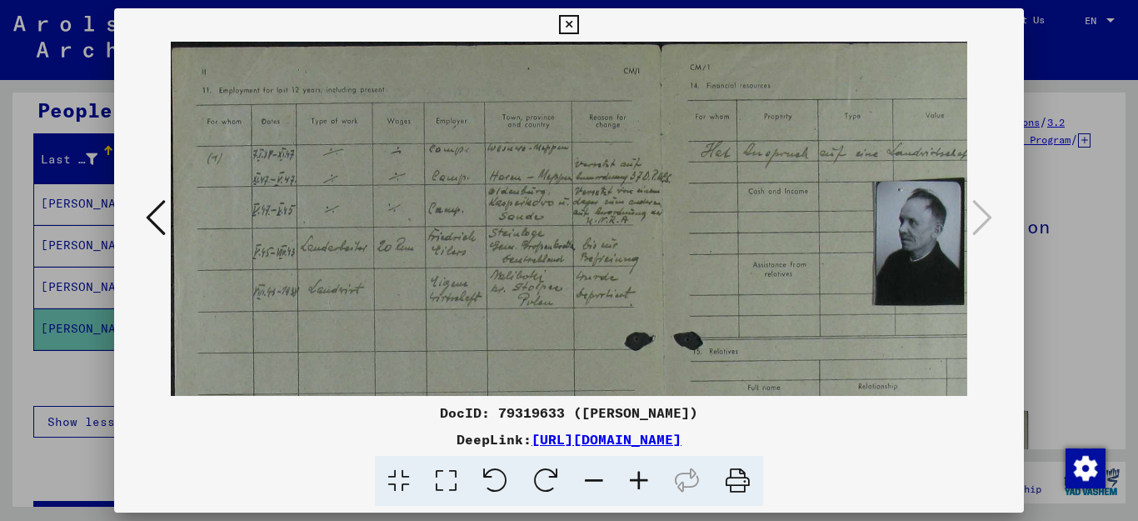
click at [638, 477] on icon at bounding box center [639, 481] width 45 height 51
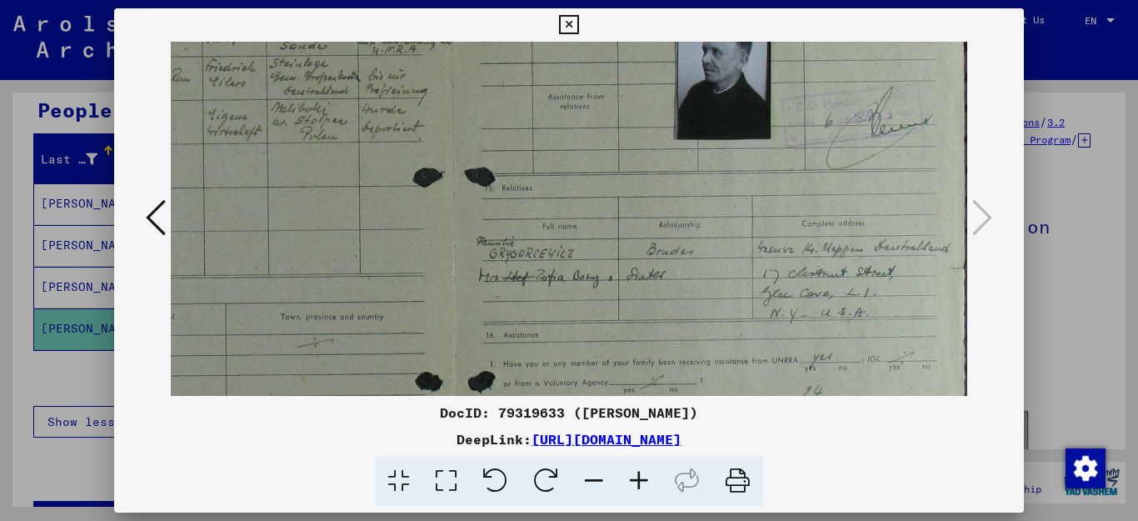
scroll to position [218, 229]
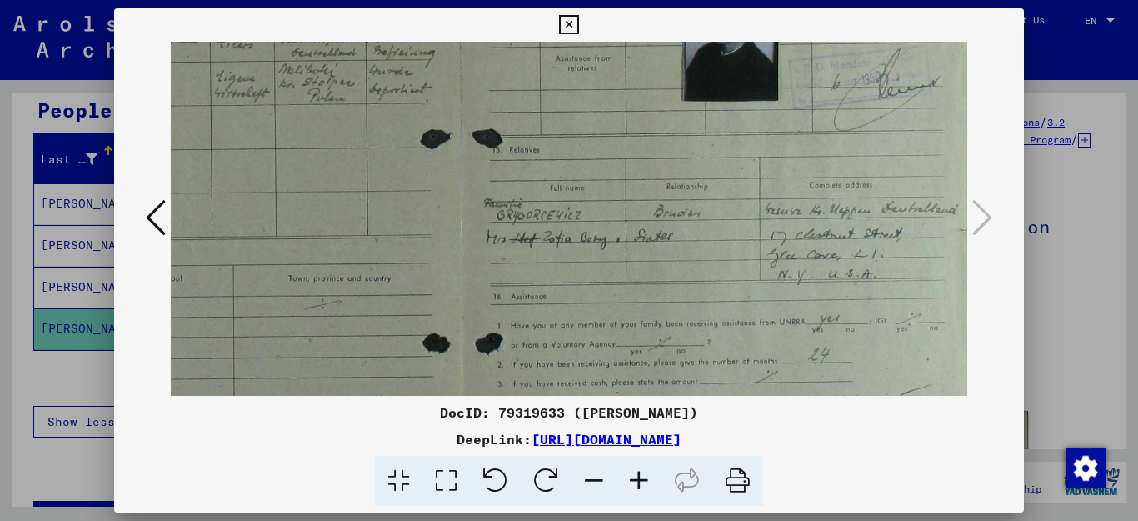
drag, startPoint x: 831, startPoint y: 319, endPoint x: 451, endPoint y: 101, distance: 438.3
click at [451, 101] on img at bounding box center [459, 229] width 1034 height 813
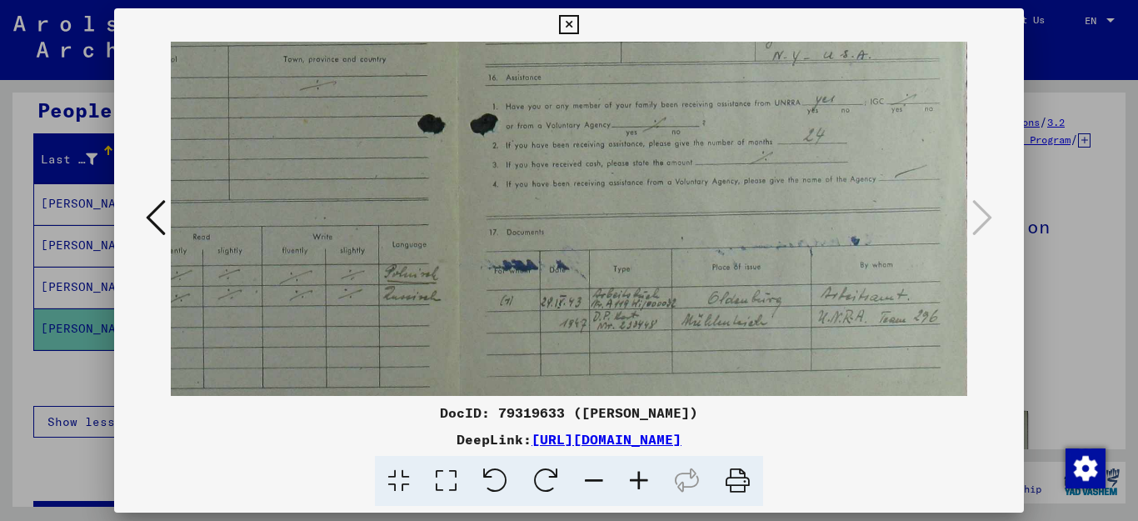
scroll to position [439, 234]
drag, startPoint x: 663, startPoint y: 293, endPoint x: 658, endPoint y: 72, distance: 220.9
click at [658, 72] on img at bounding box center [454, 8] width 1034 height 813
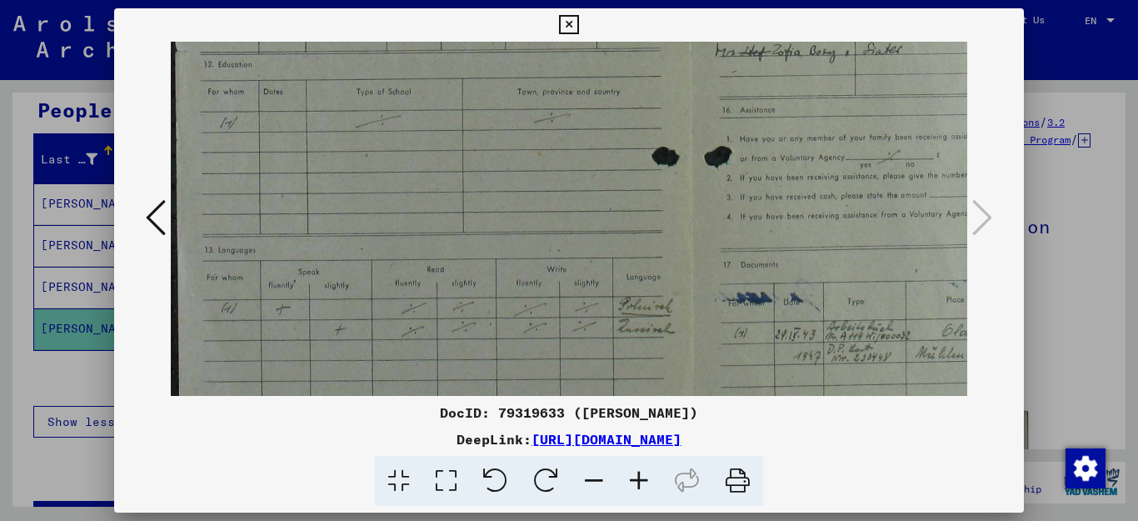
scroll to position [331, 1]
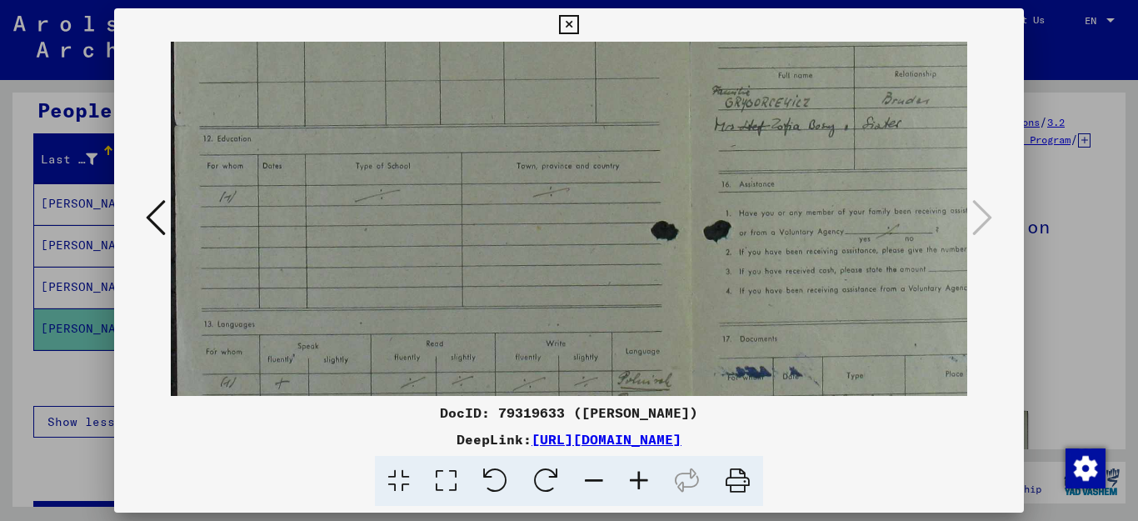
drag, startPoint x: 348, startPoint y: 233, endPoint x: 853, endPoint y: 341, distance: 515.7
click at [853, 341] on img at bounding box center [687, 117] width 1034 height 813
